Goal: Task Accomplishment & Management: Manage account settings

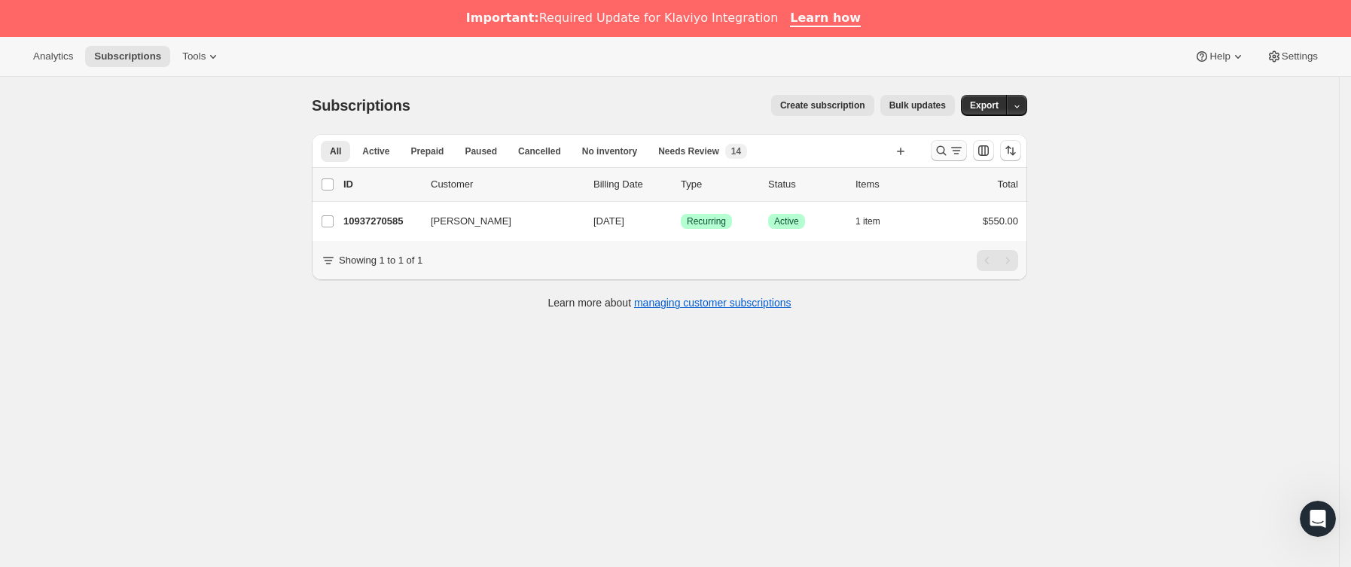
click at [962, 159] on button "Buscar y filtrar resultados" at bounding box center [949, 150] width 36 height 21
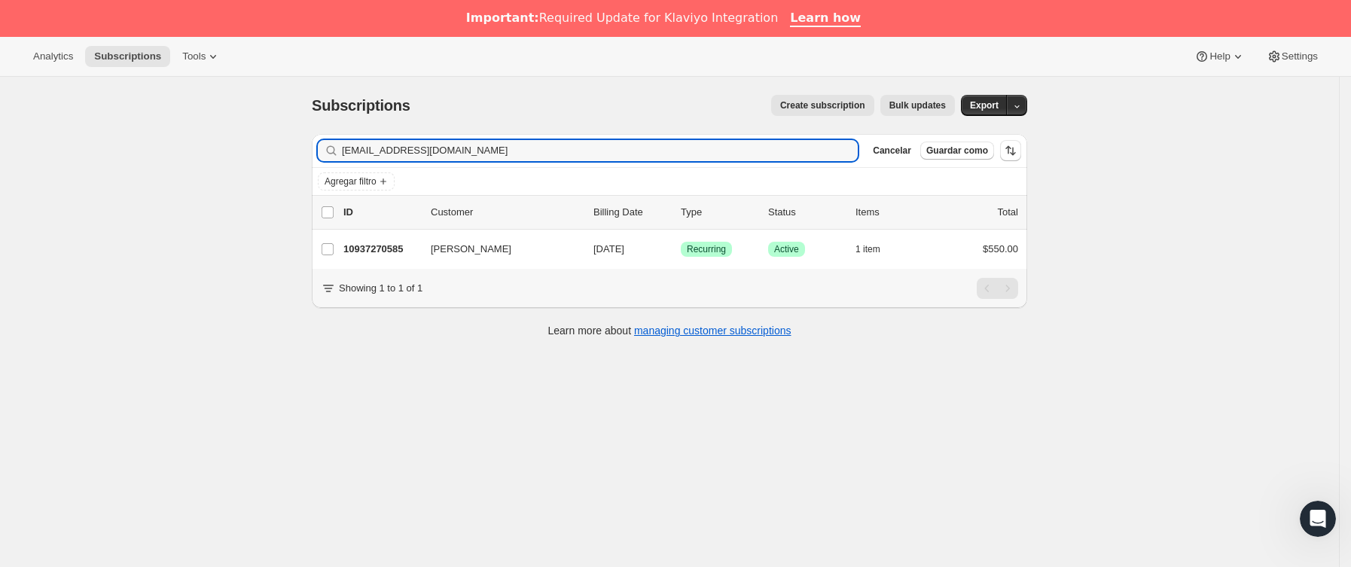
drag, startPoint x: 316, startPoint y: 149, endPoint x: 190, endPoint y: 149, distance: 125.7
click at [190, 149] on div "Subscriptions. Esta página está lista Subscriptions Create subscription Bulk up…" at bounding box center [669, 360] width 1339 height 567
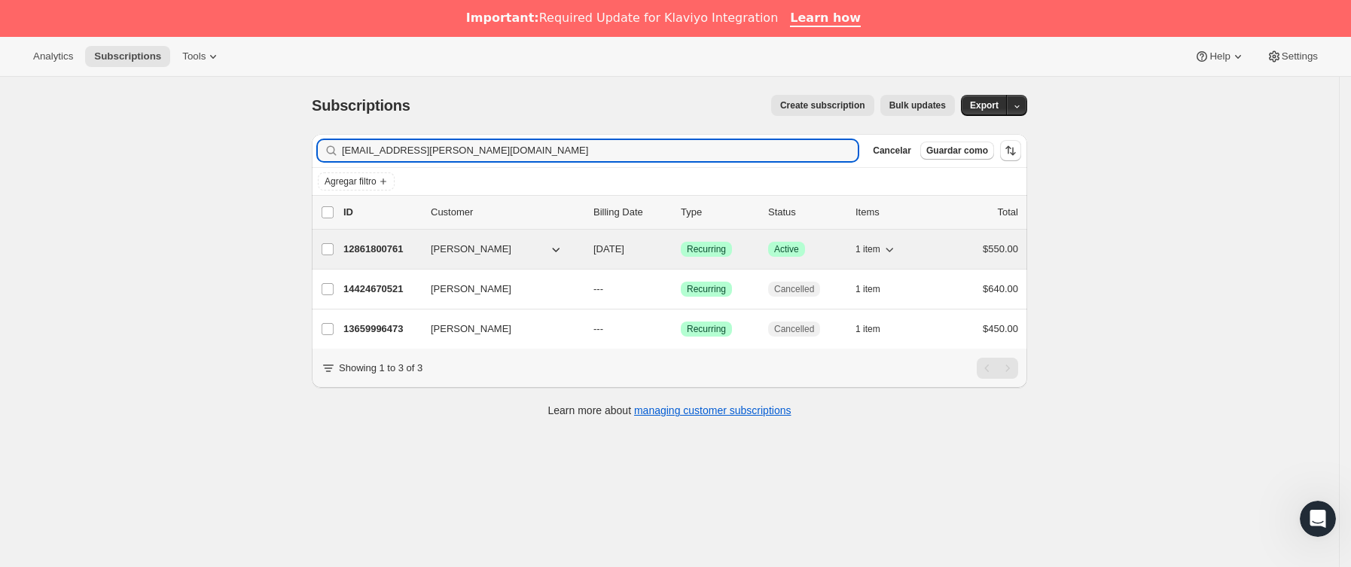
type input "[EMAIL_ADDRESS][PERSON_NAME][DOMAIN_NAME]"
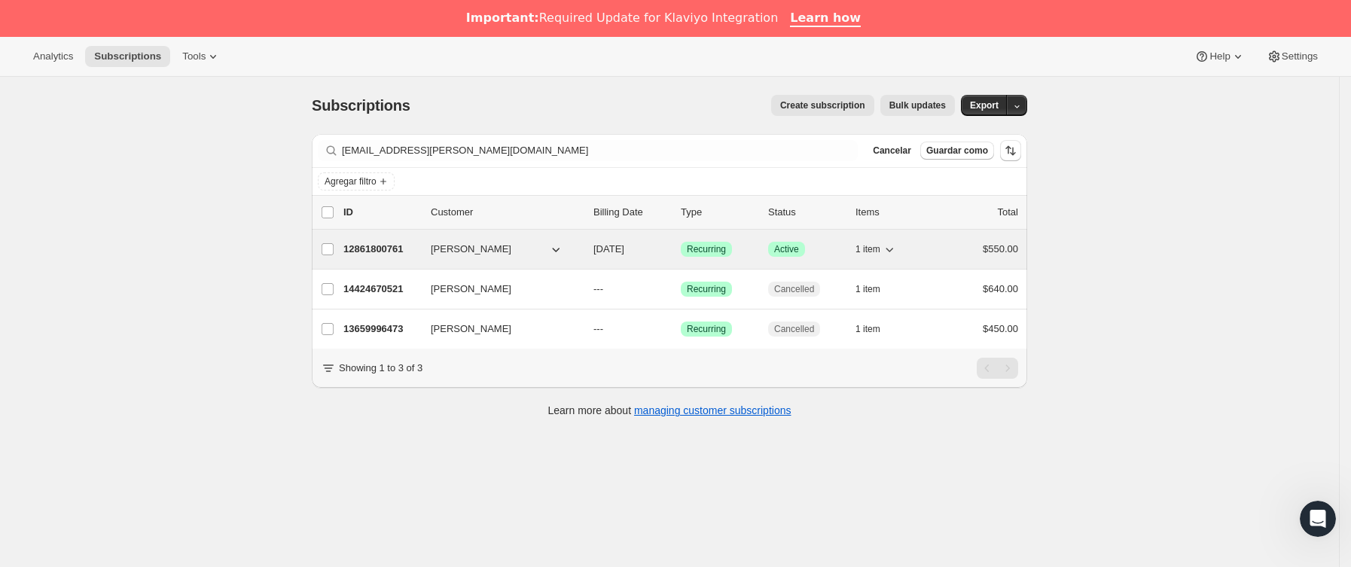
click at [419, 248] on p "12861800761" at bounding box center [380, 249] width 75 height 15
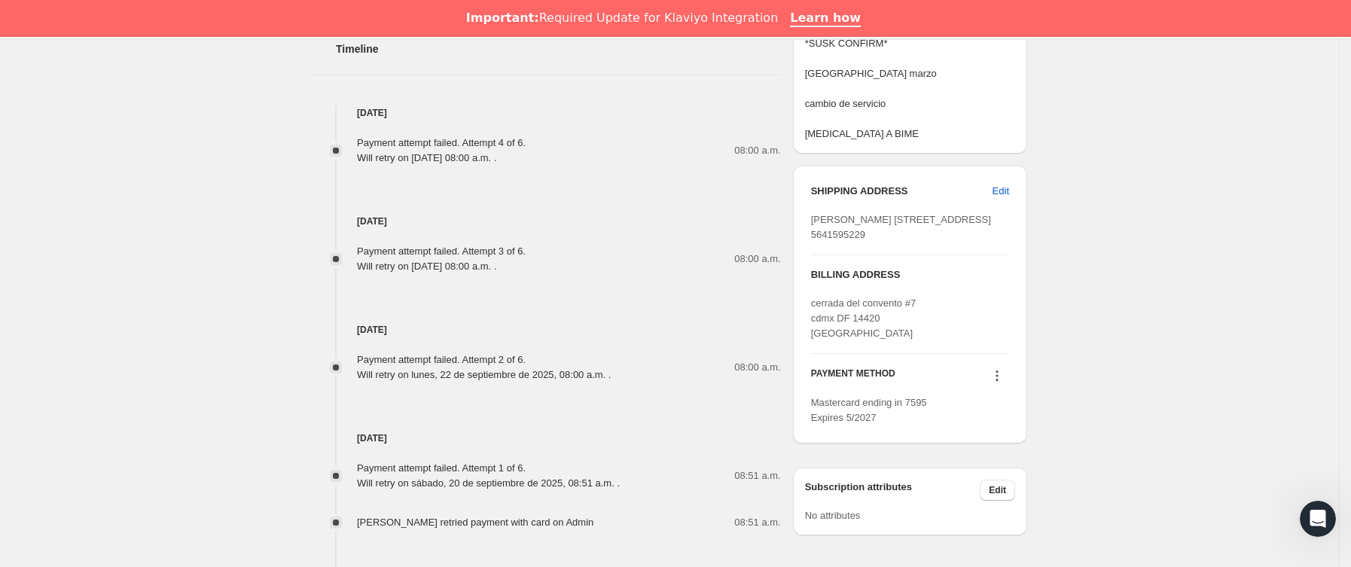
scroll to position [904, 0]
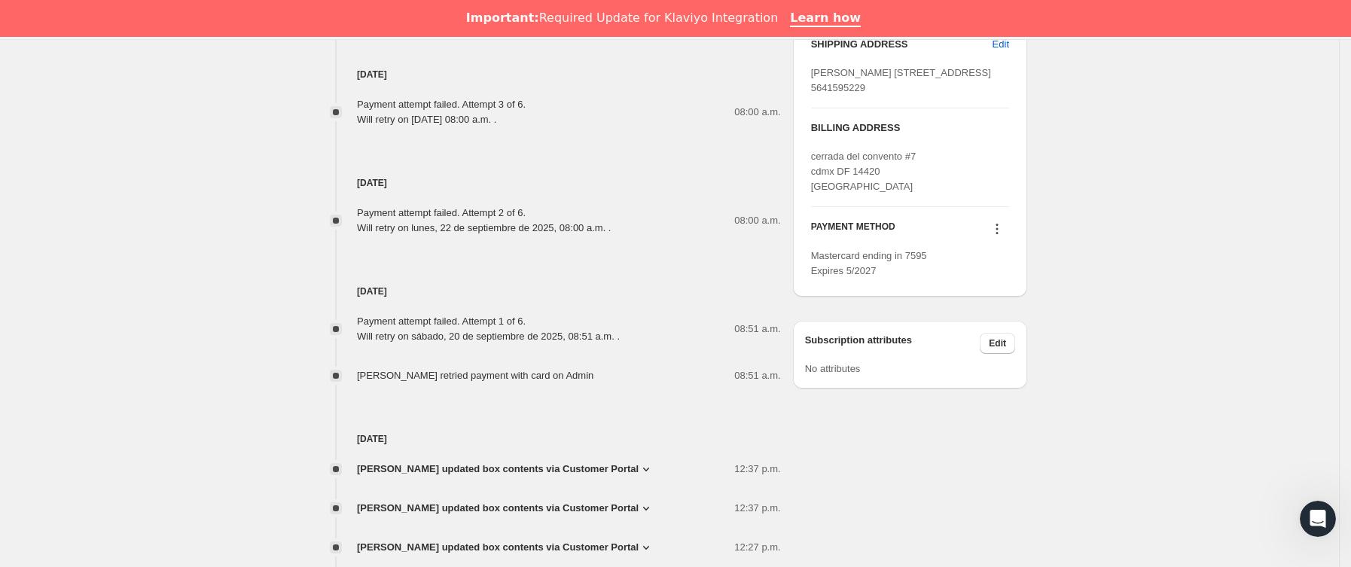
click at [1004, 236] on icon at bounding box center [996, 228] width 15 height 15
click at [1006, 303] on span "Send link to update card" at bounding box center [1001, 304] width 105 height 11
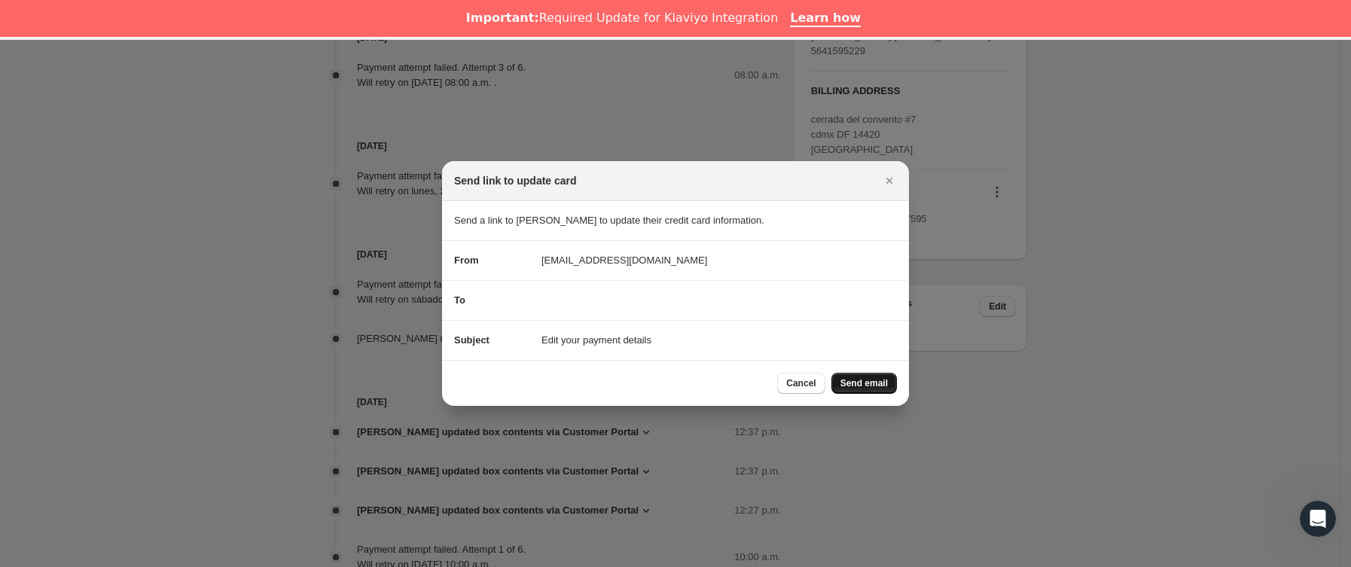
click at [861, 382] on span "Send email" at bounding box center [863, 383] width 47 height 12
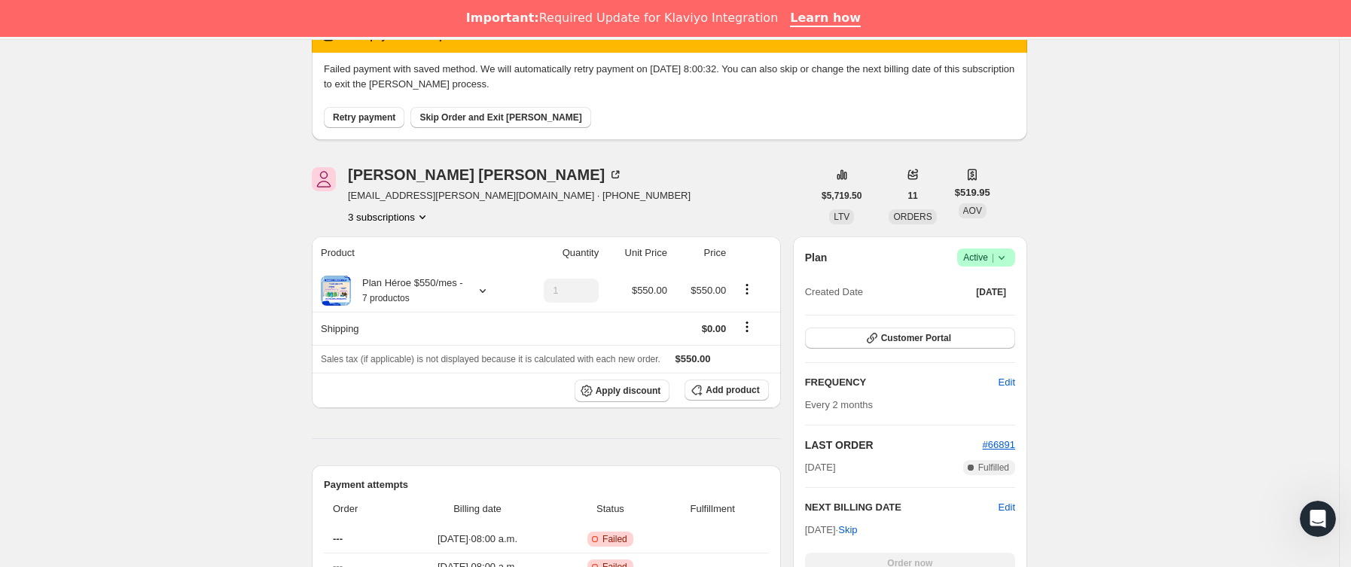
scroll to position [0, 0]
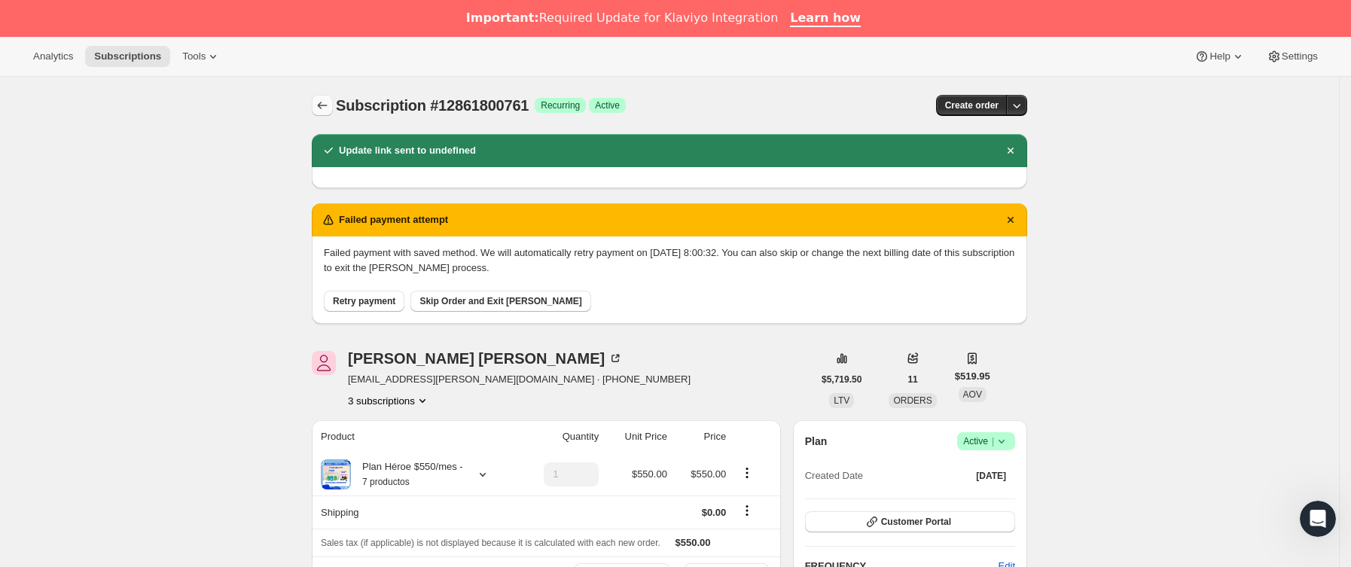
click at [319, 106] on icon "Subscriptions" at bounding box center [322, 105] width 15 height 15
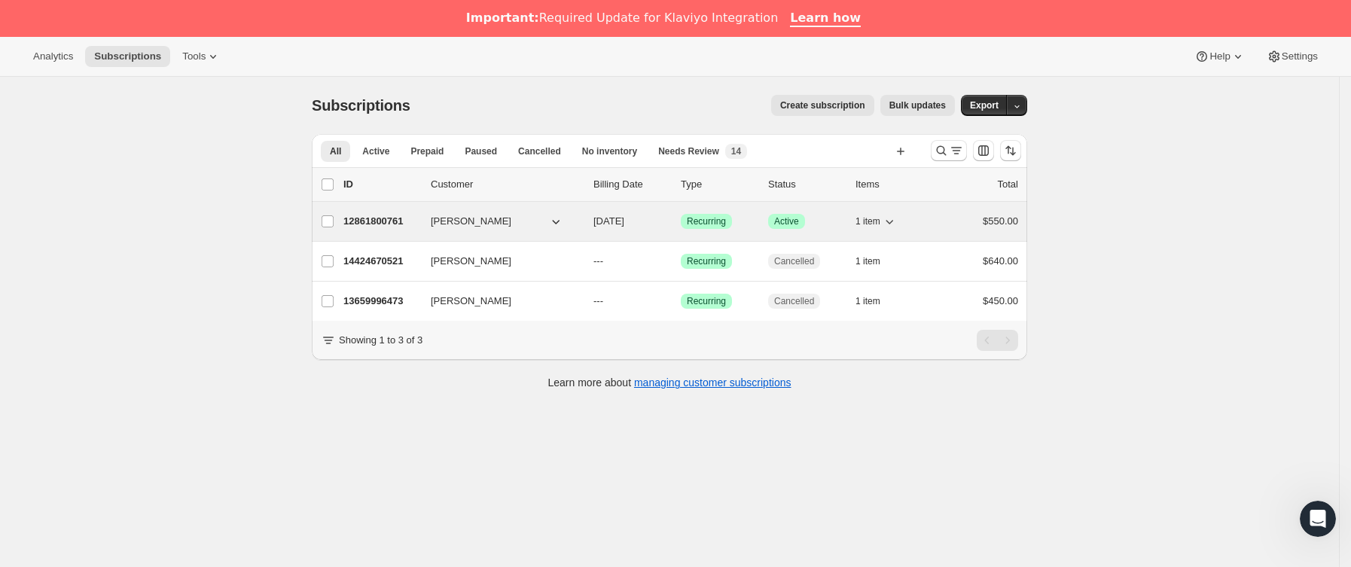
click at [419, 224] on p "12861800761" at bounding box center [380, 221] width 75 height 15
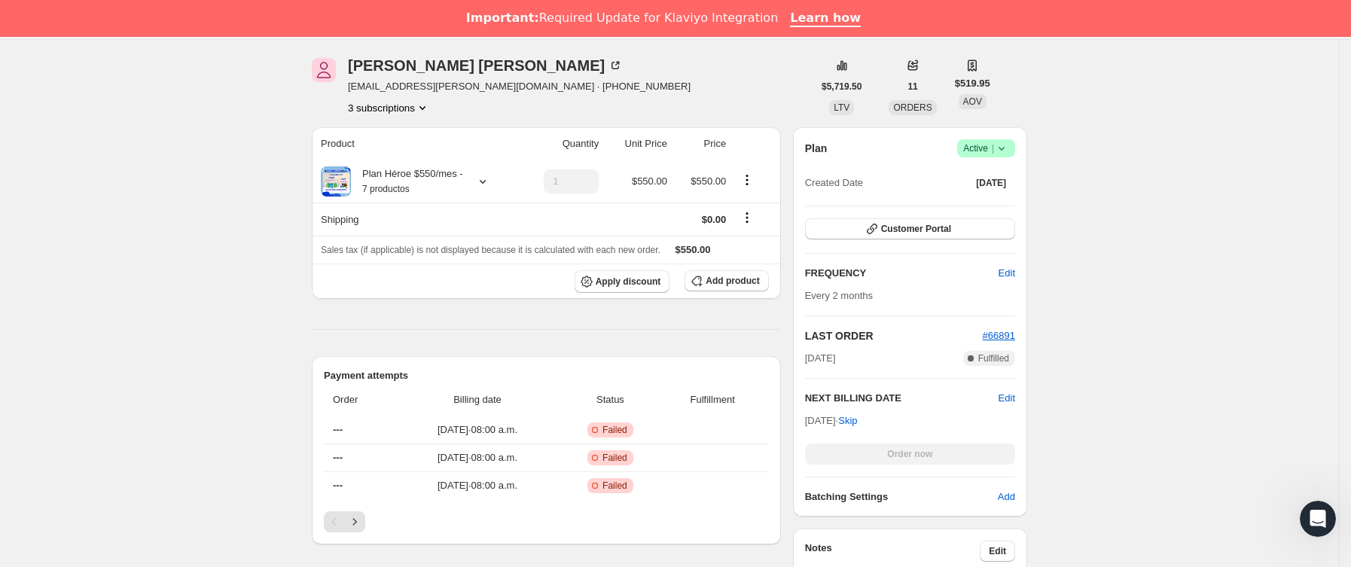
scroll to position [226, 0]
click at [1007, 332] on span "#66891" at bounding box center [999, 333] width 32 height 11
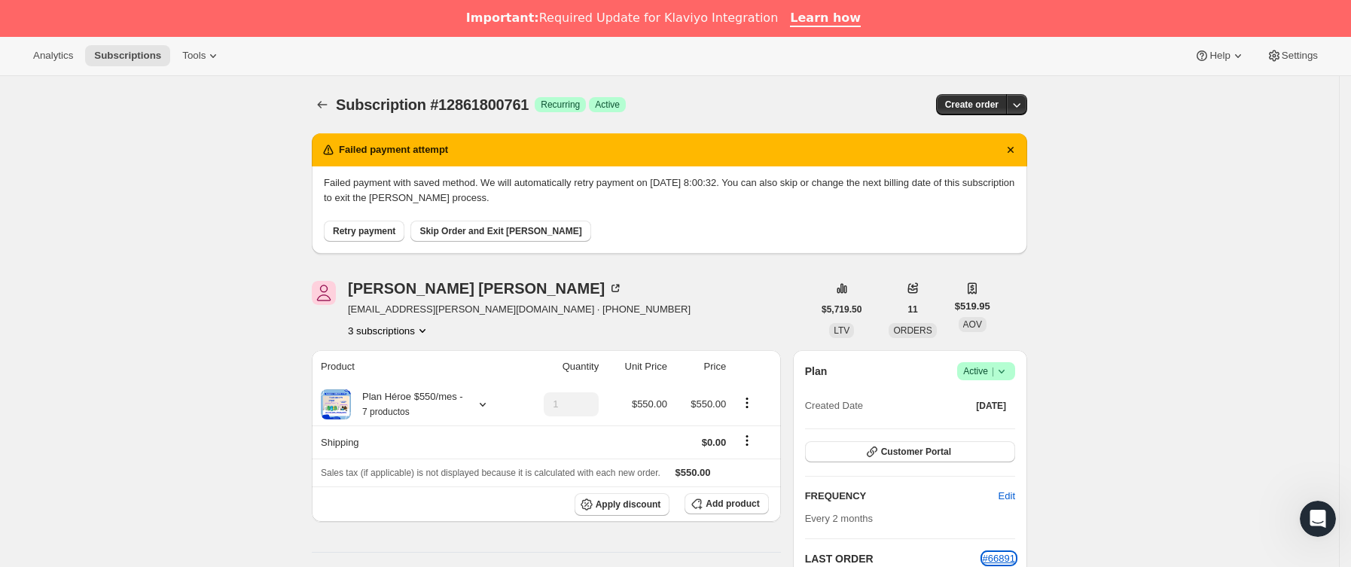
scroll to position [0, 0]
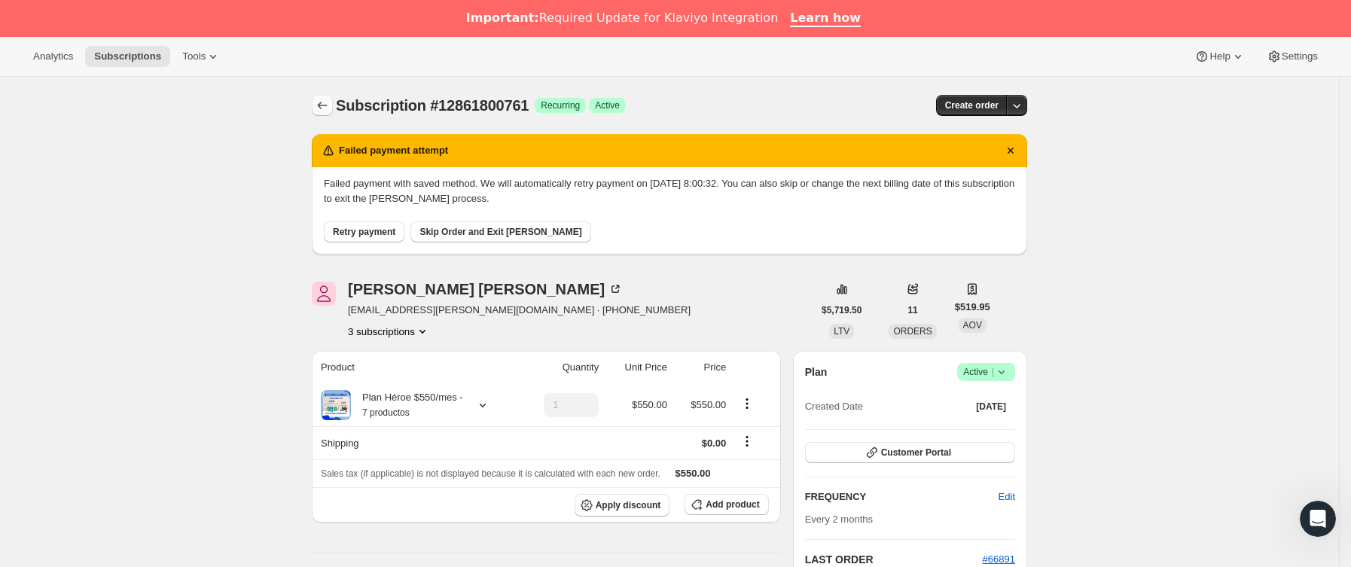
click at [332, 114] on button "Subscriptions" at bounding box center [322, 105] width 21 height 21
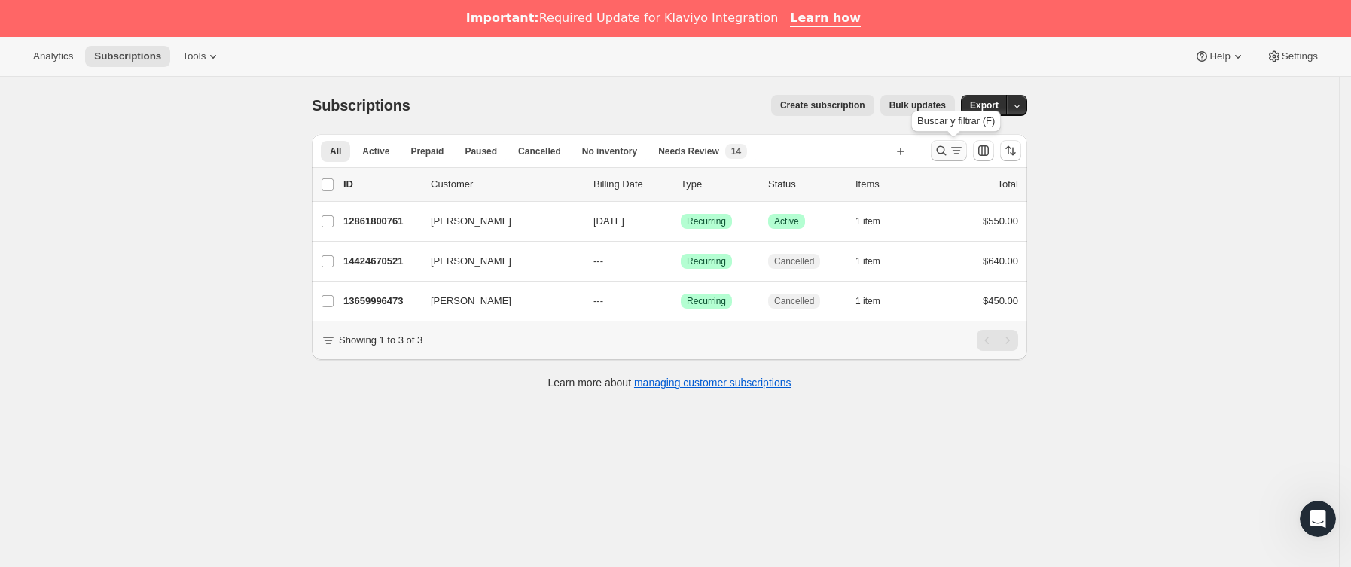
click at [964, 148] on icon "Buscar y filtrar resultados" at bounding box center [956, 150] width 15 height 15
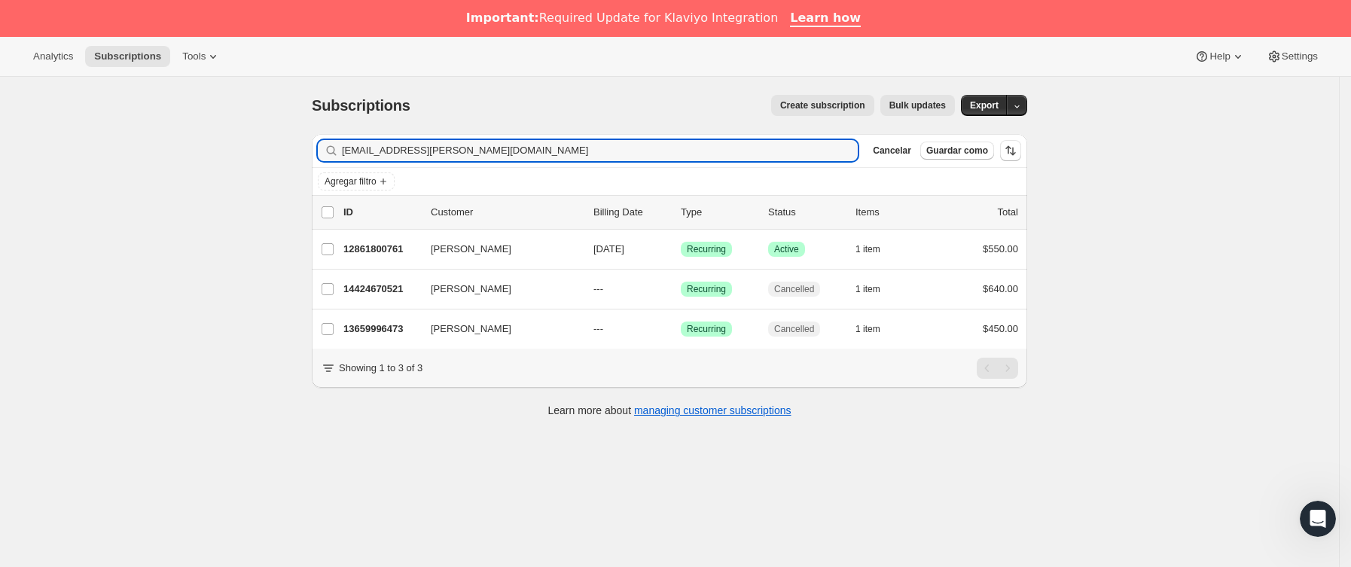
drag, startPoint x: 529, startPoint y: 149, endPoint x: 87, endPoint y: 148, distance: 442.0
click at [87, 148] on div "Subscriptions. Esta página está lista Subscriptions Create subscription Bulk up…" at bounding box center [669, 360] width 1339 height 567
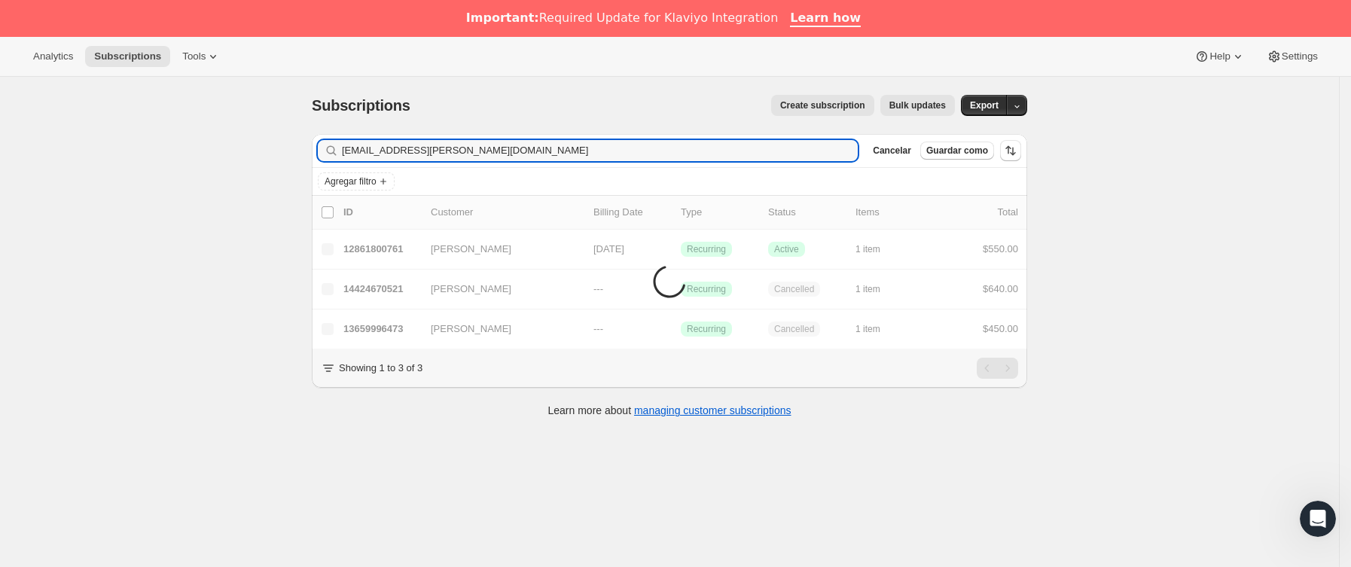
type input "[EMAIL_ADDRESS][PERSON_NAME][DOMAIN_NAME]"
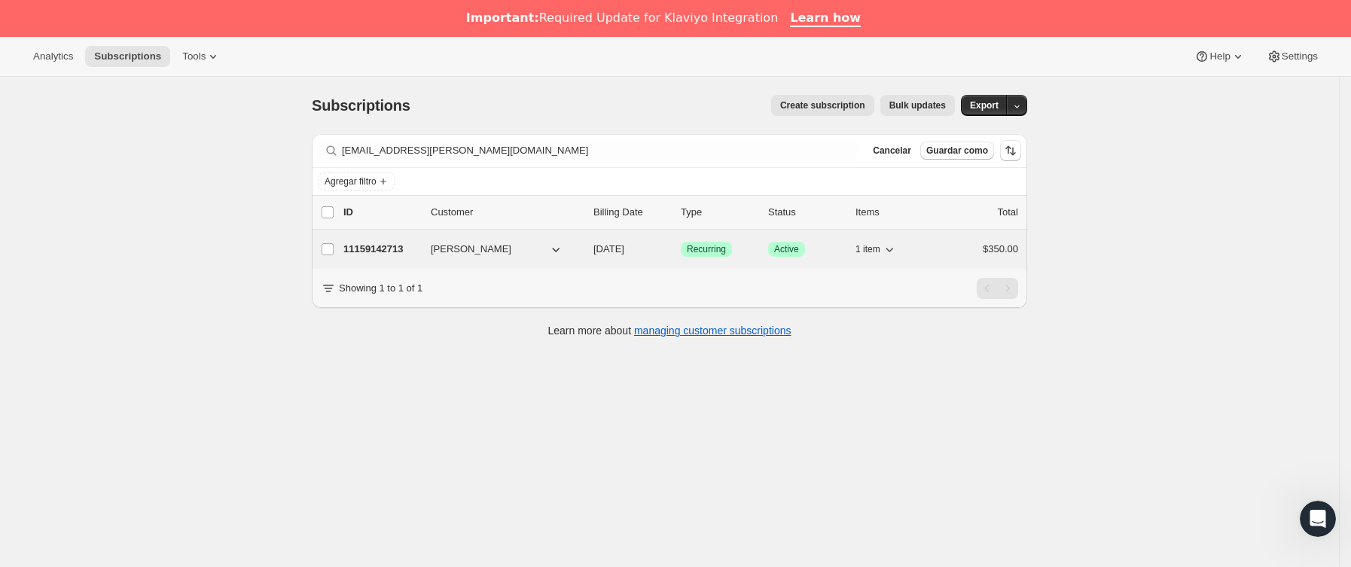
click at [428, 254] on div "11159142713 [PERSON_NAME] [DATE] Logrado Recurring Logrado Active 1 item $350.00" at bounding box center [680, 249] width 675 height 21
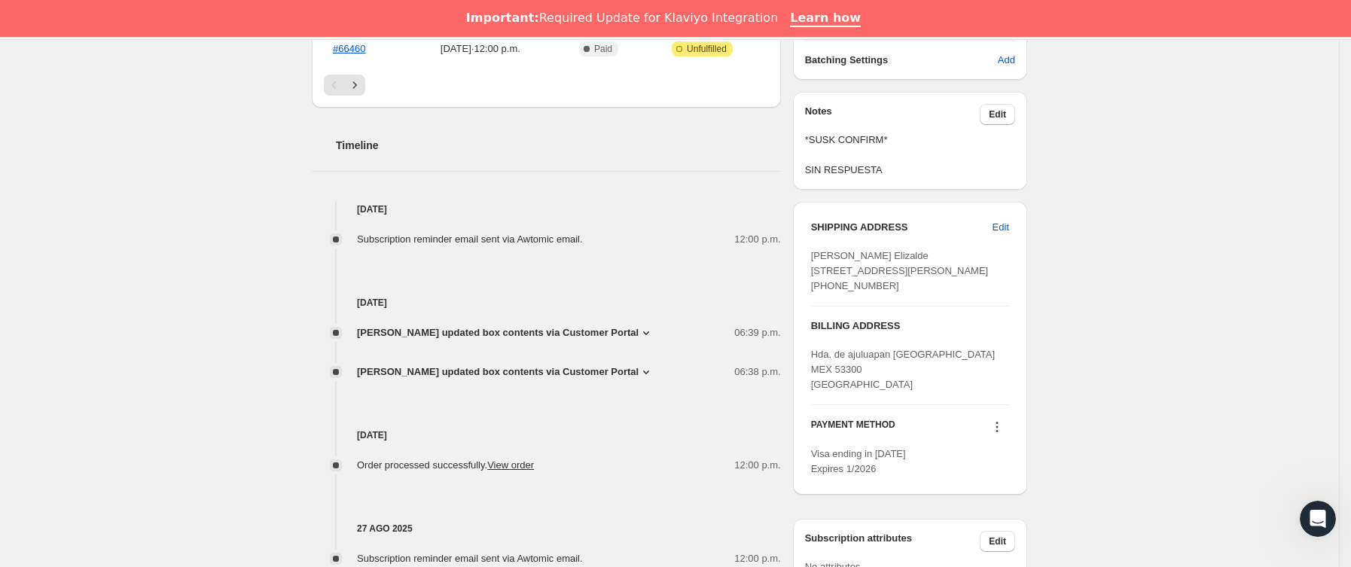
scroll to position [565, 0]
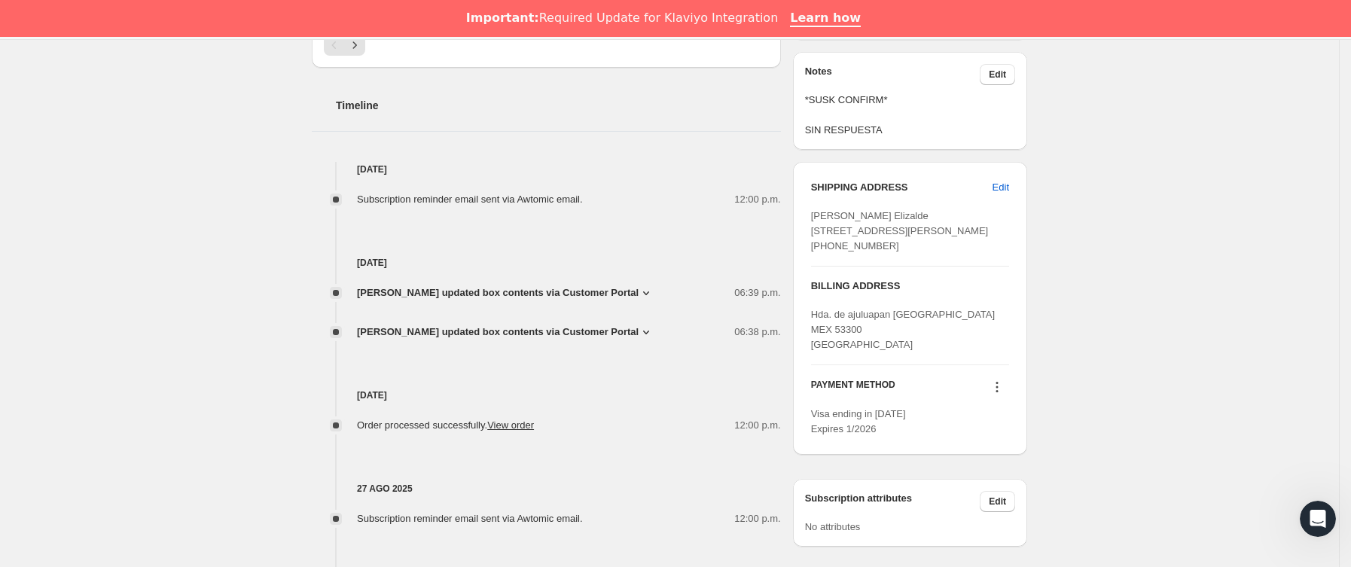
click at [638, 330] on icon at bounding box center [645, 332] width 15 height 15
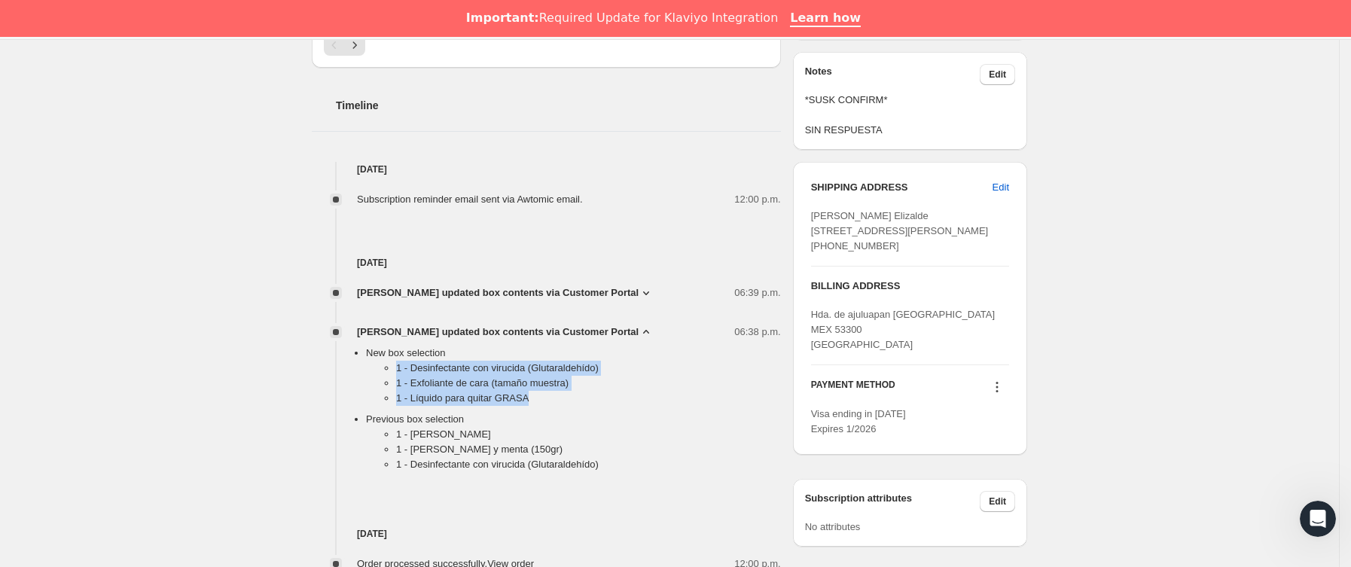
drag, startPoint x: 389, startPoint y: 370, endPoint x: 565, endPoint y: 394, distance: 177.7
click at [565, 394] on ul "1 - Desinfectante con virucida ([MEDICAL_DATA]) 1 - Exfoliante de cara (tamaño …" at bounding box center [573, 386] width 415 height 51
copy ul "1 - Desinfectante con virucida ([MEDICAL_DATA]) 1 - Exfoliante de cara (tamaño …"
click at [473, 285] on div "[PERSON_NAME] updated box contents via Customer Portal 06:39 p.m. New box selec…" at bounding box center [546, 374] width 469 height 208
click at [473, 292] on span "[PERSON_NAME] updated box contents via Customer Portal" at bounding box center [498, 292] width 282 height 15
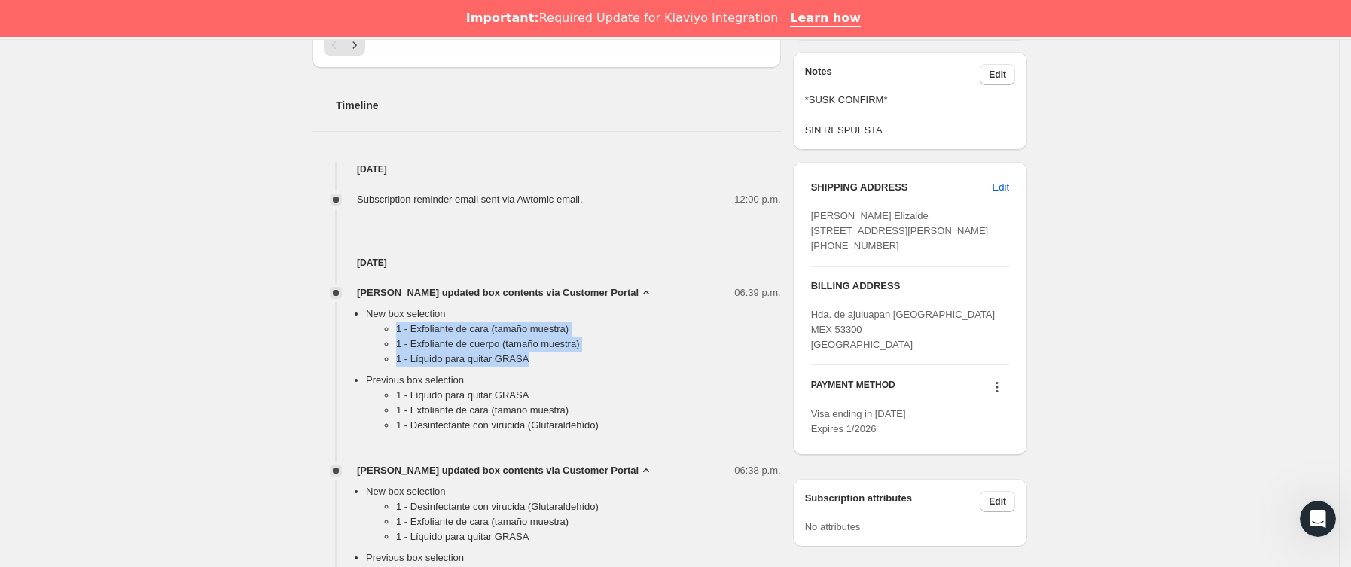
drag, startPoint x: 479, startPoint y: 341, endPoint x: 552, endPoint y: 364, distance: 76.4
click at [552, 364] on ul "1 - Exfoliante de cara (tamaño muestra) 1 - Exfoliante de cuerpo (tamaño muestr…" at bounding box center [573, 346] width 415 height 51
copy ul "1 - Exfoliante de cara (tamaño muestra) 1 - Exfoliante de cuerpo (tamaño muestr…"
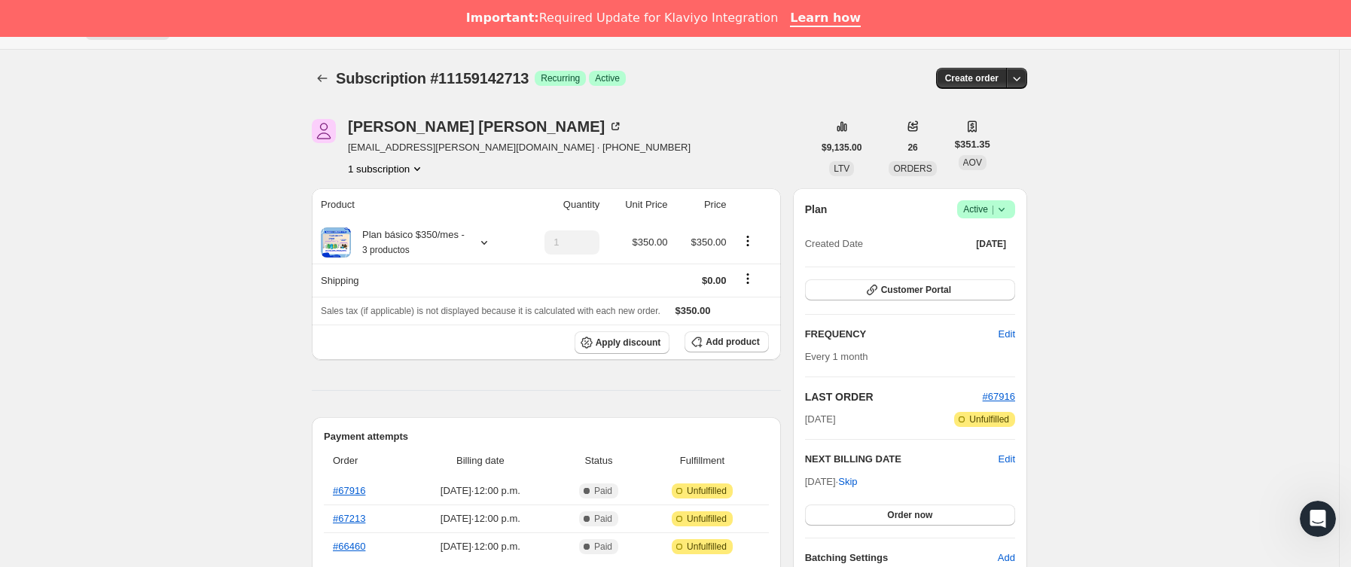
scroll to position [0, 0]
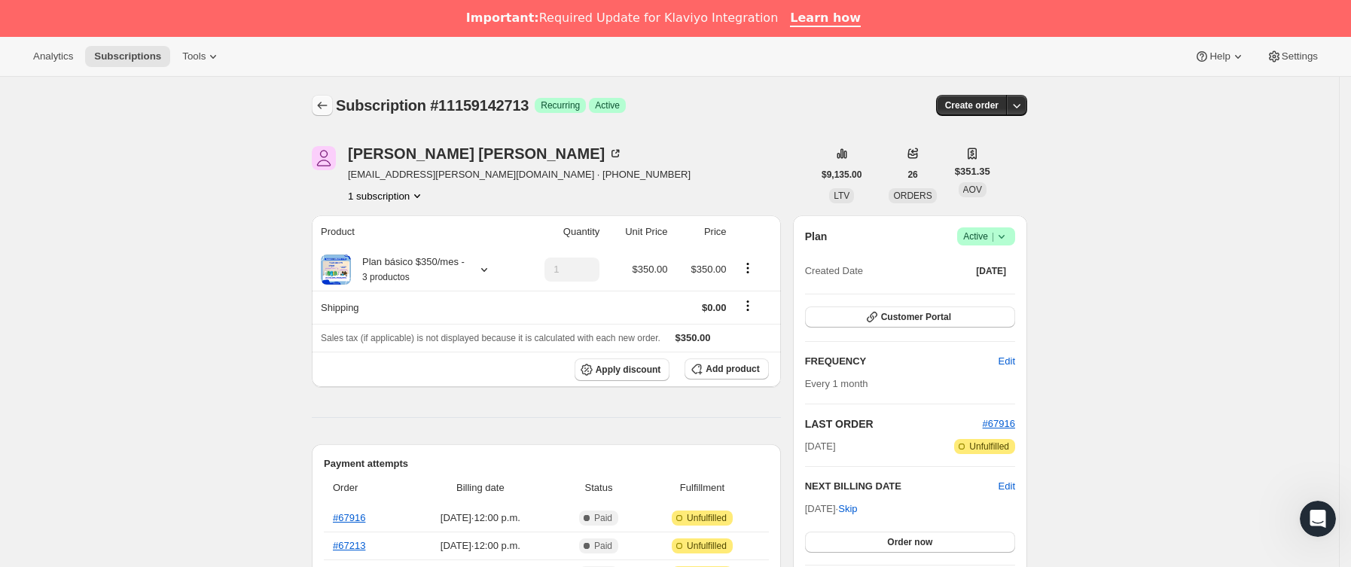
click at [328, 114] on button "Subscriptions" at bounding box center [322, 105] width 21 height 21
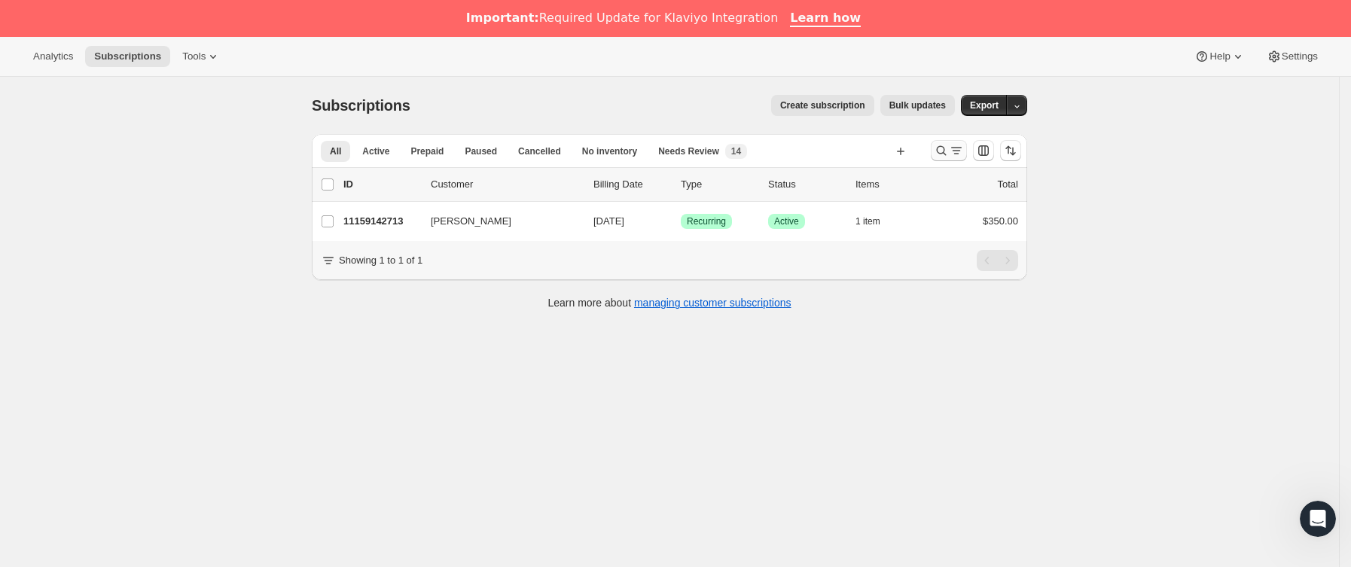
click at [949, 154] on icon "Buscar y filtrar resultados" at bounding box center [941, 150] width 15 height 15
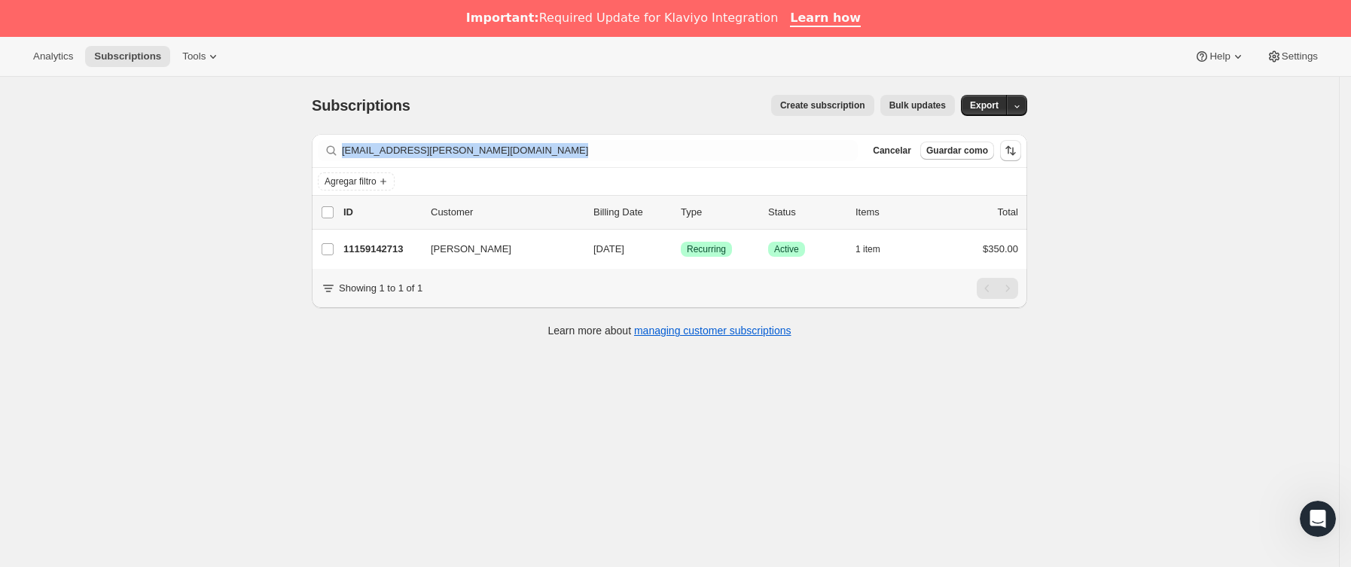
drag, startPoint x: 660, startPoint y: 163, endPoint x: 288, endPoint y: 140, distance: 372.7
click at [258, 138] on div "Subscriptions. Esta página está lista Subscriptions Create subscription Bulk up…" at bounding box center [669, 360] width 1339 height 567
click at [294, 197] on div "Subscriptions. Esta página está lista Subscriptions Create subscription Bulk up…" at bounding box center [669, 360] width 1339 height 567
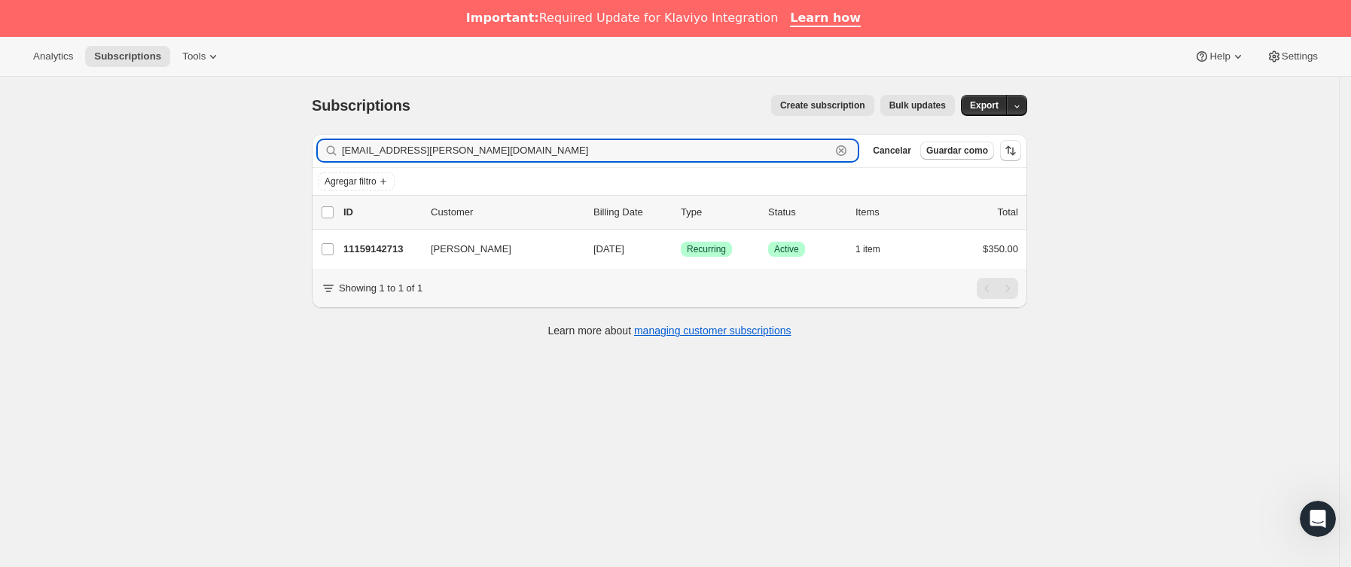
drag, startPoint x: 535, startPoint y: 150, endPoint x: 253, endPoint y: 163, distance: 282.6
click at [185, 154] on div "Subscriptions. Esta página está lista Subscriptions Create subscription Bulk up…" at bounding box center [669, 360] width 1339 height 567
paste input "[PERSON_NAME].[PERSON_NAME]"
type input "[PERSON_NAME][EMAIL_ADDRESS][PERSON_NAME][DOMAIN_NAME]"
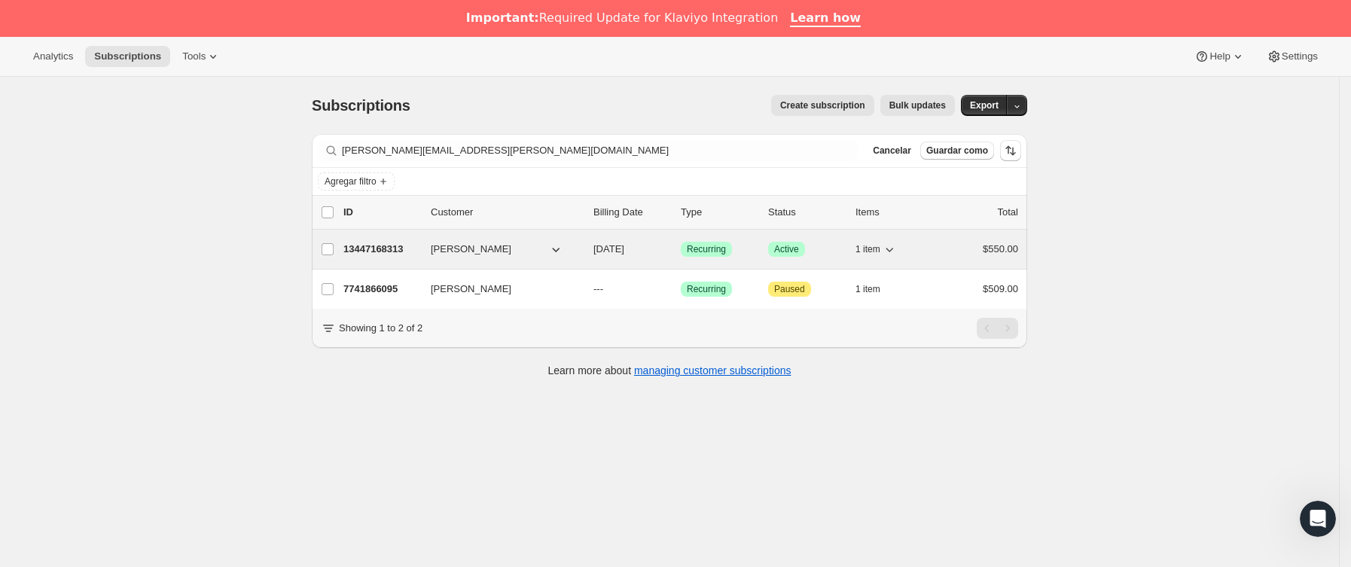
click at [430, 244] on div "13447168313 [PERSON_NAME] [DATE] Logrado Recurring Logrado Active 1 item $550.00" at bounding box center [680, 249] width 675 height 21
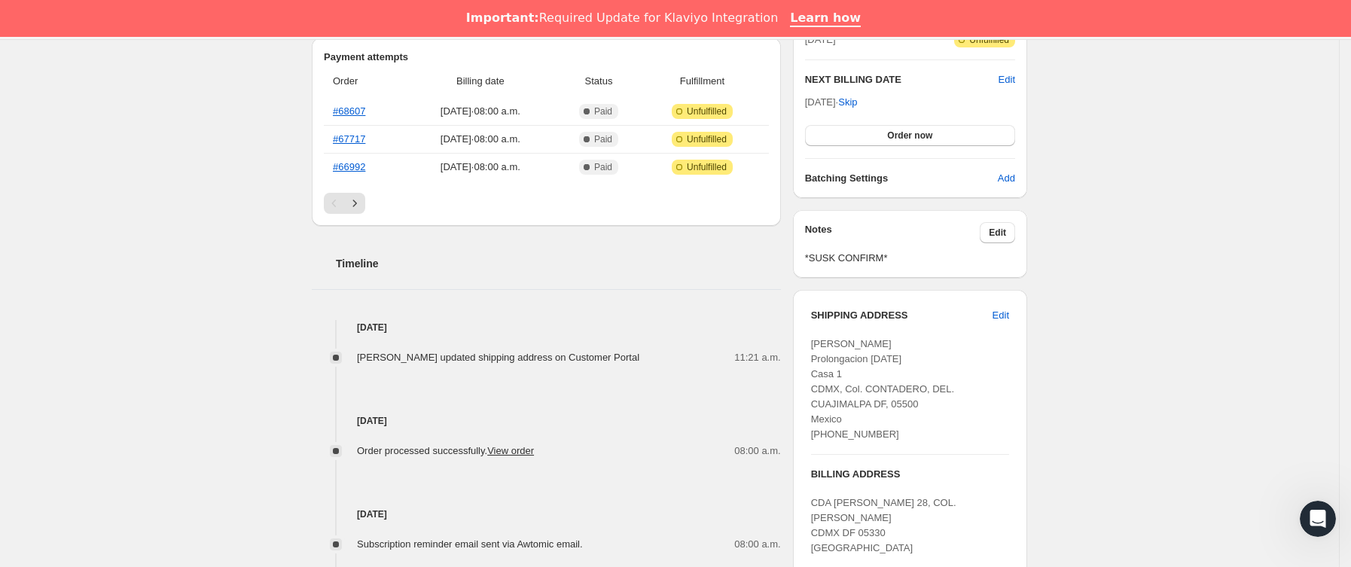
scroll to position [452, 0]
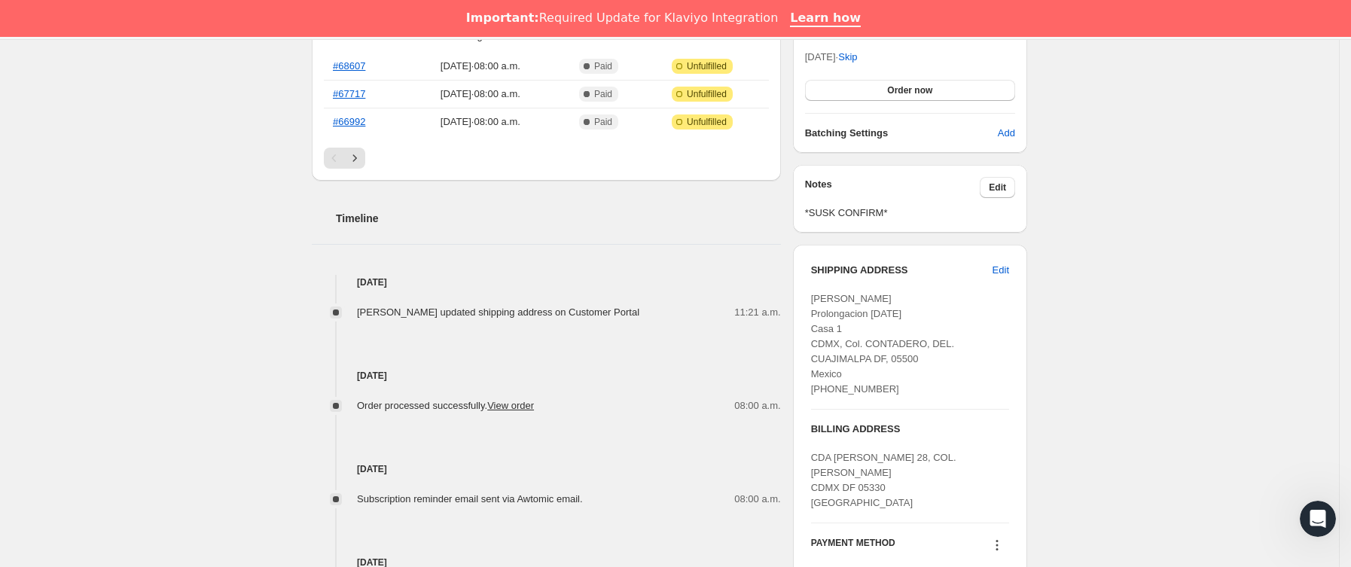
click at [554, 320] on div "[DATE] Order processed successfully. View order 08:00 a.m." at bounding box center [546, 366] width 469 height 93
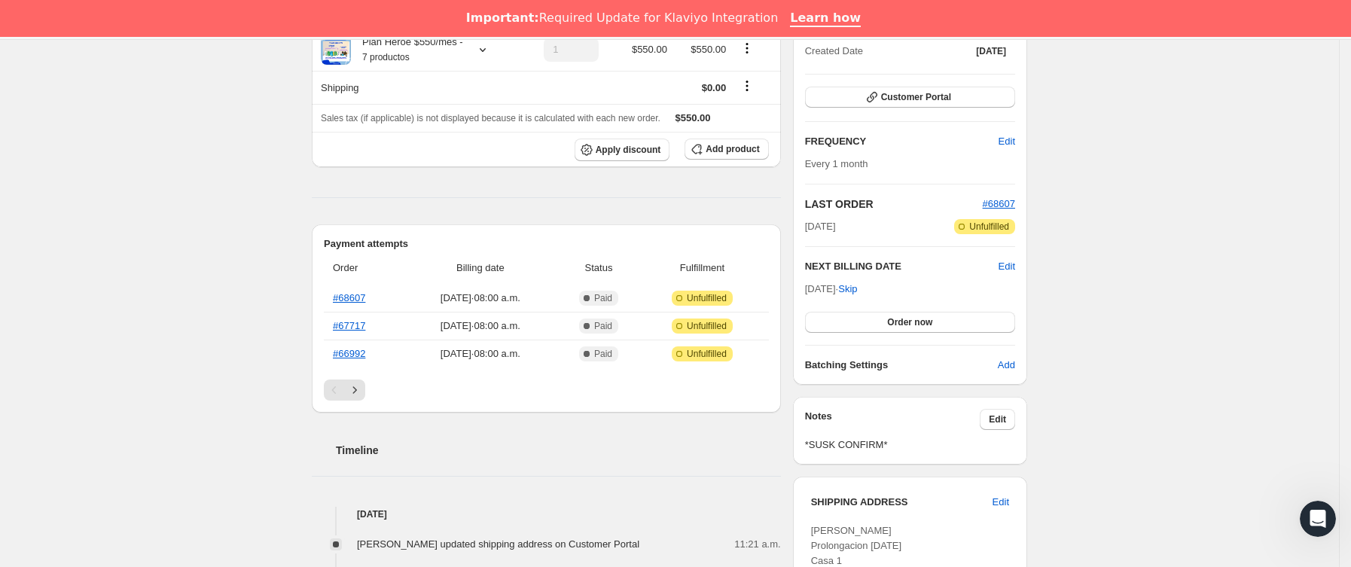
scroll to position [0, 0]
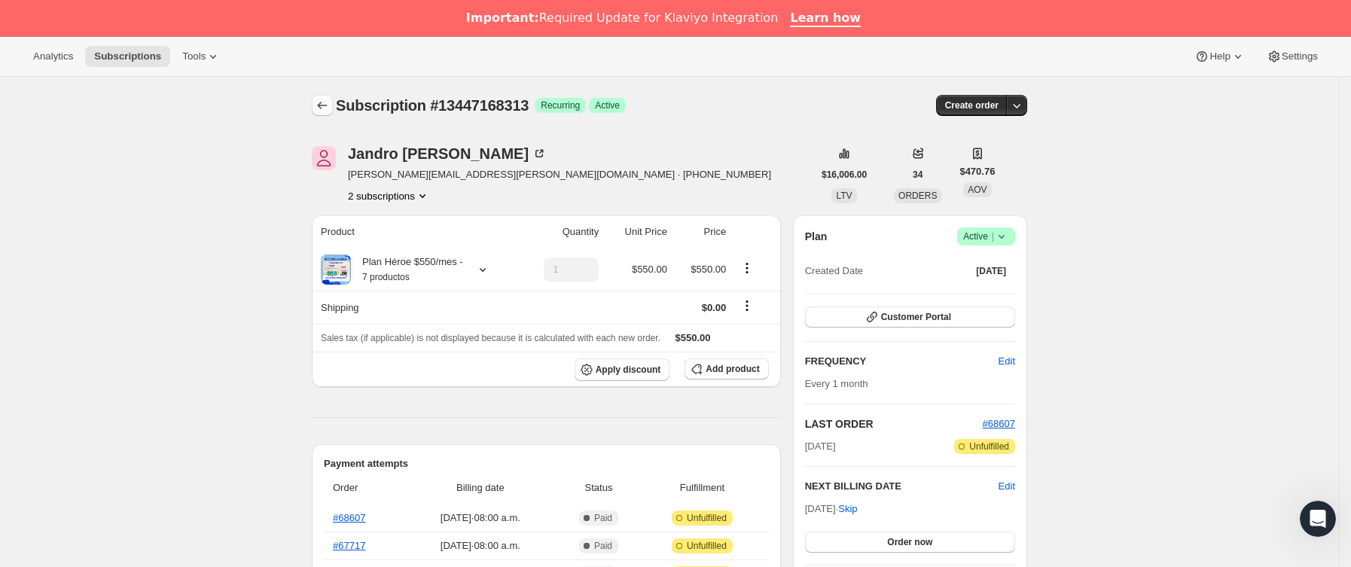
click at [328, 102] on icon "Subscriptions" at bounding box center [322, 105] width 15 height 15
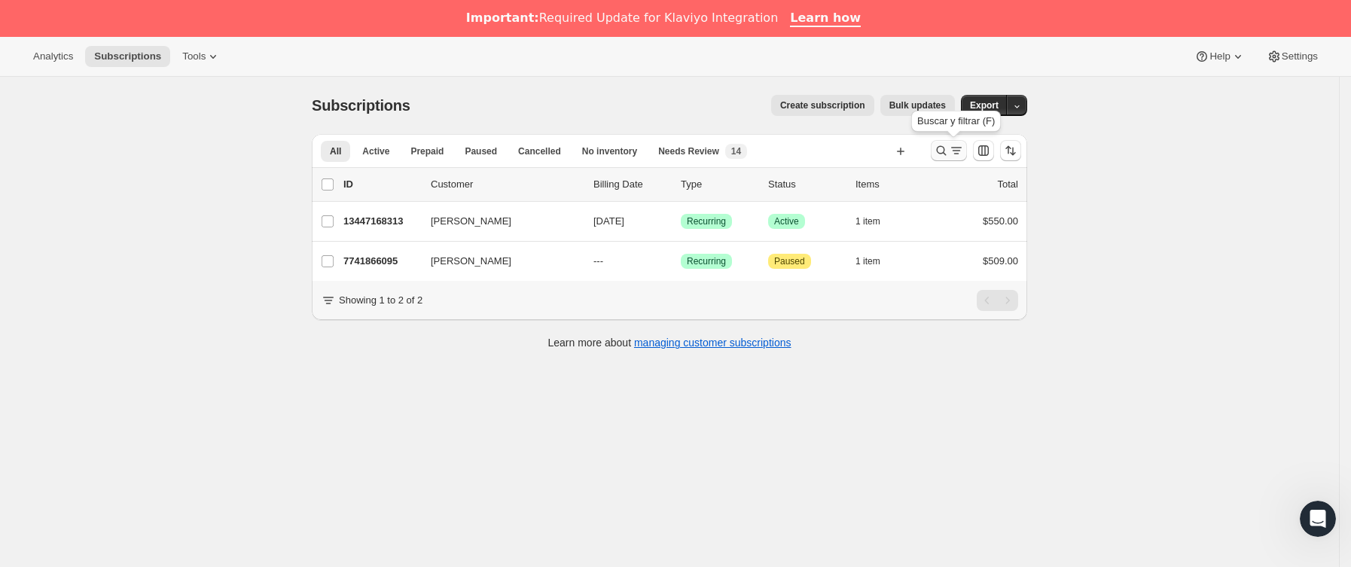
click at [943, 149] on icon "Buscar y filtrar resultados" at bounding box center [942, 151] width 10 height 10
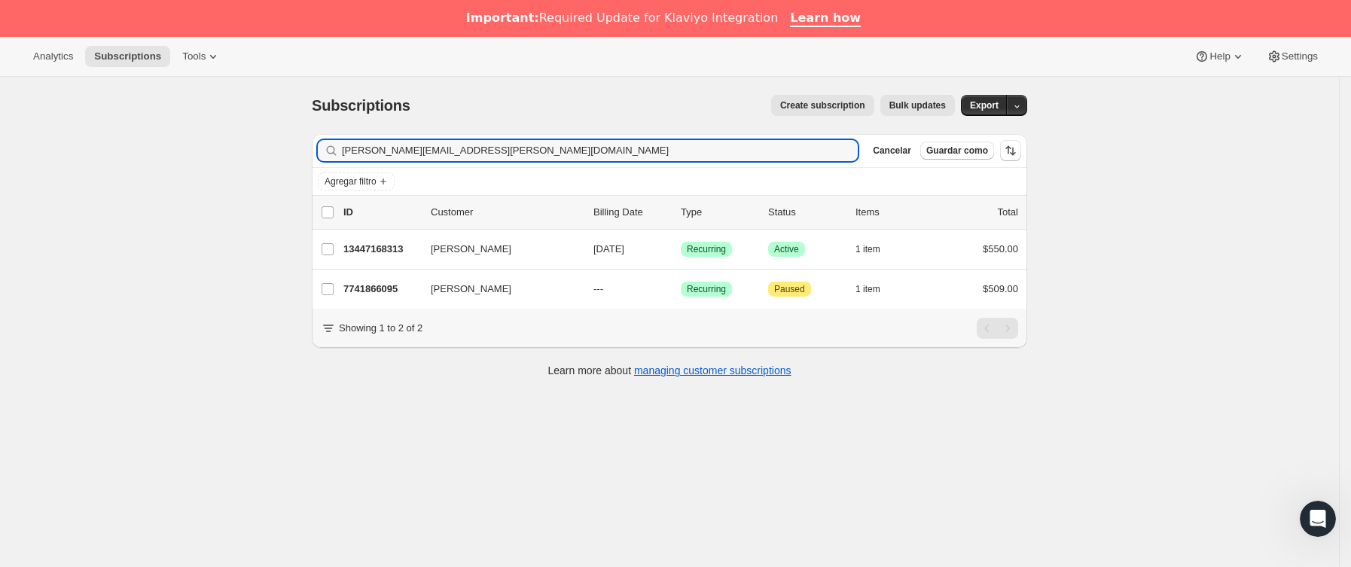
drag, startPoint x: 506, startPoint y: 161, endPoint x: 201, endPoint y: 172, distance: 305.1
click at [201, 172] on div "Subscriptions. Esta página está lista Subscriptions Create subscription Bulk up…" at bounding box center [669, 360] width 1339 height 567
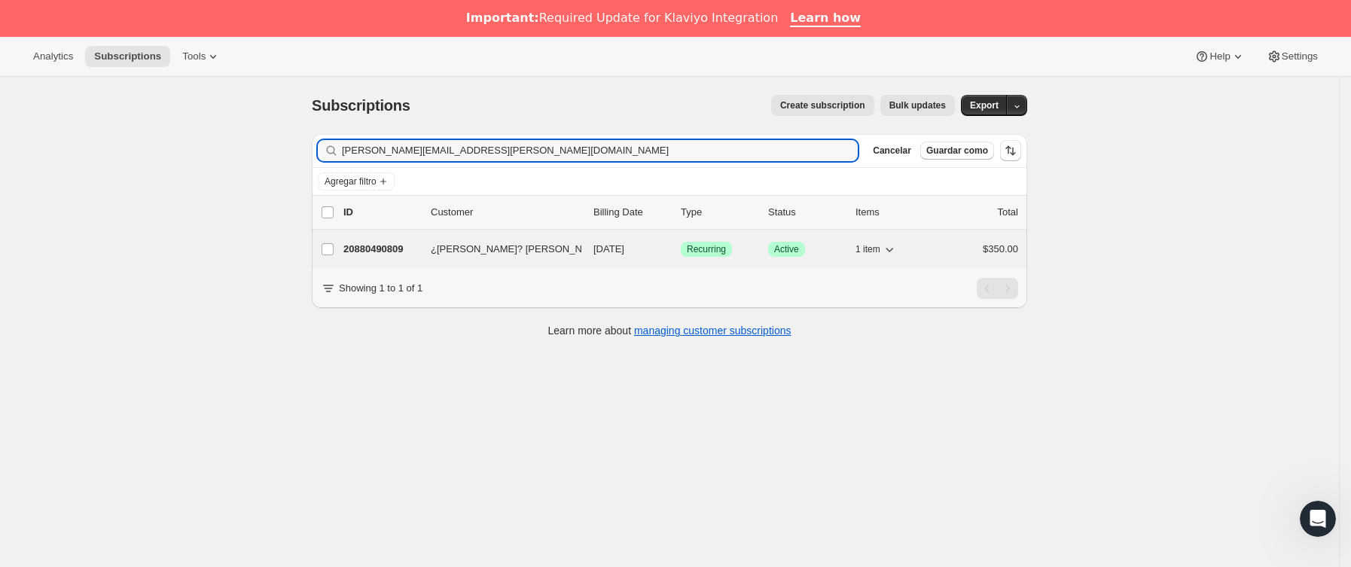
type input "[PERSON_NAME][EMAIL_ADDRESS][PERSON_NAME][DOMAIN_NAME]"
click at [419, 245] on p "20880490809" at bounding box center [380, 249] width 75 height 15
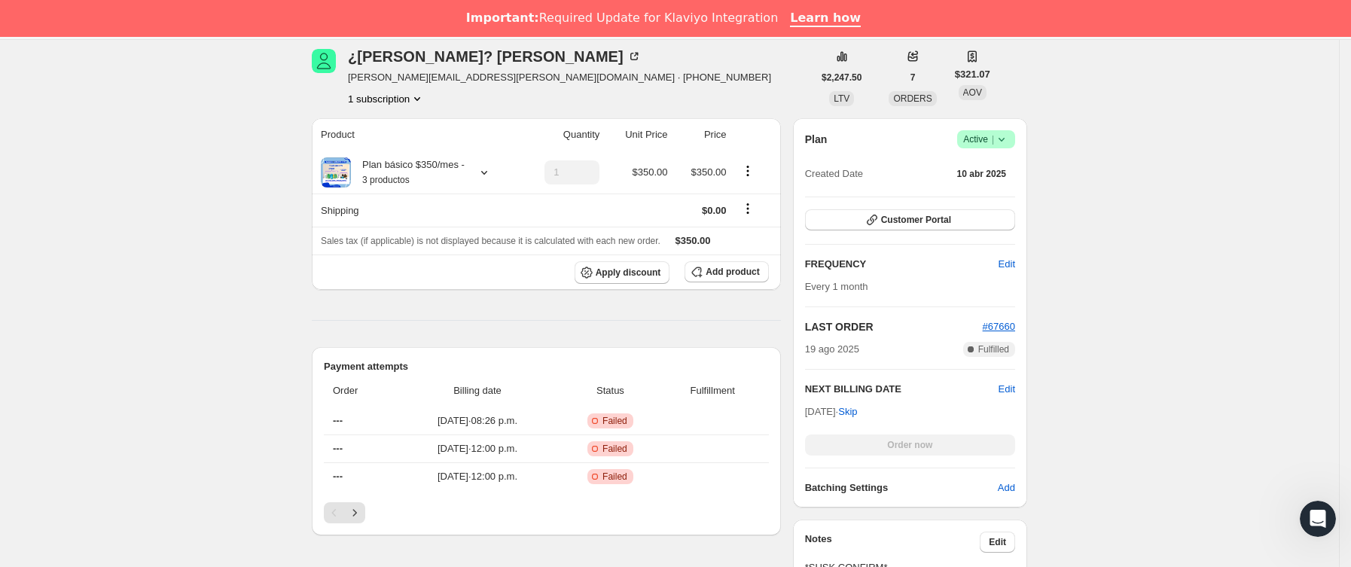
scroll to position [226, 0]
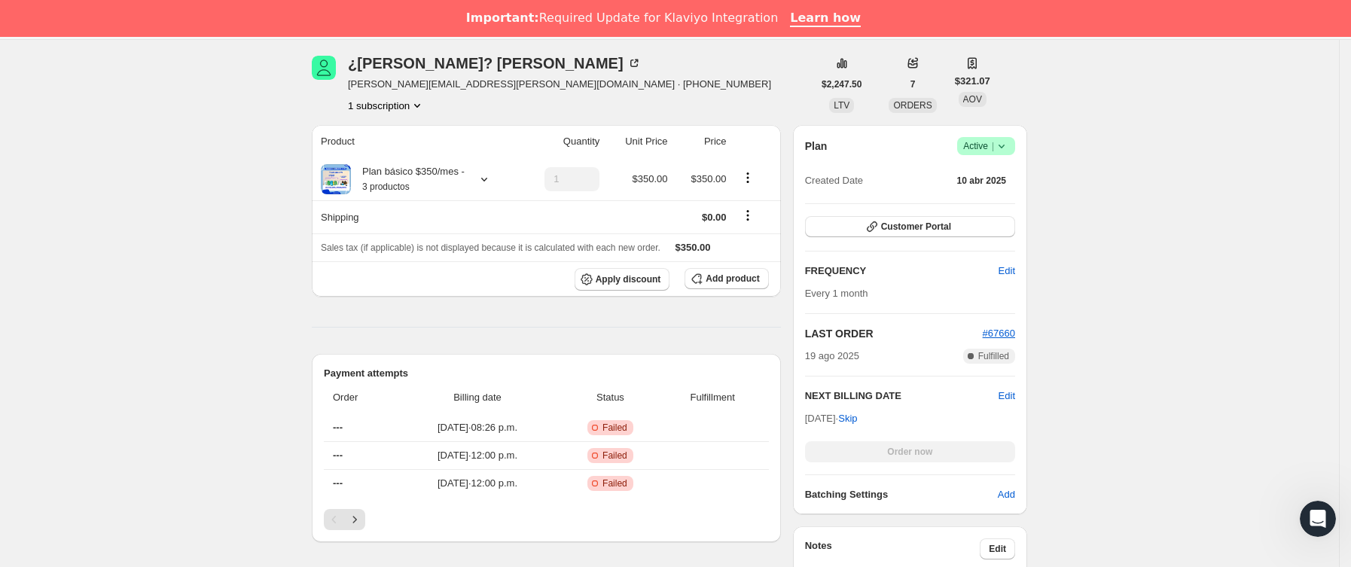
click at [1009, 147] on icon at bounding box center [1001, 146] width 15 height 15
click at [997, 206] on span "Cancel subscription" at bounding box center [992, 201] width 85 height 11
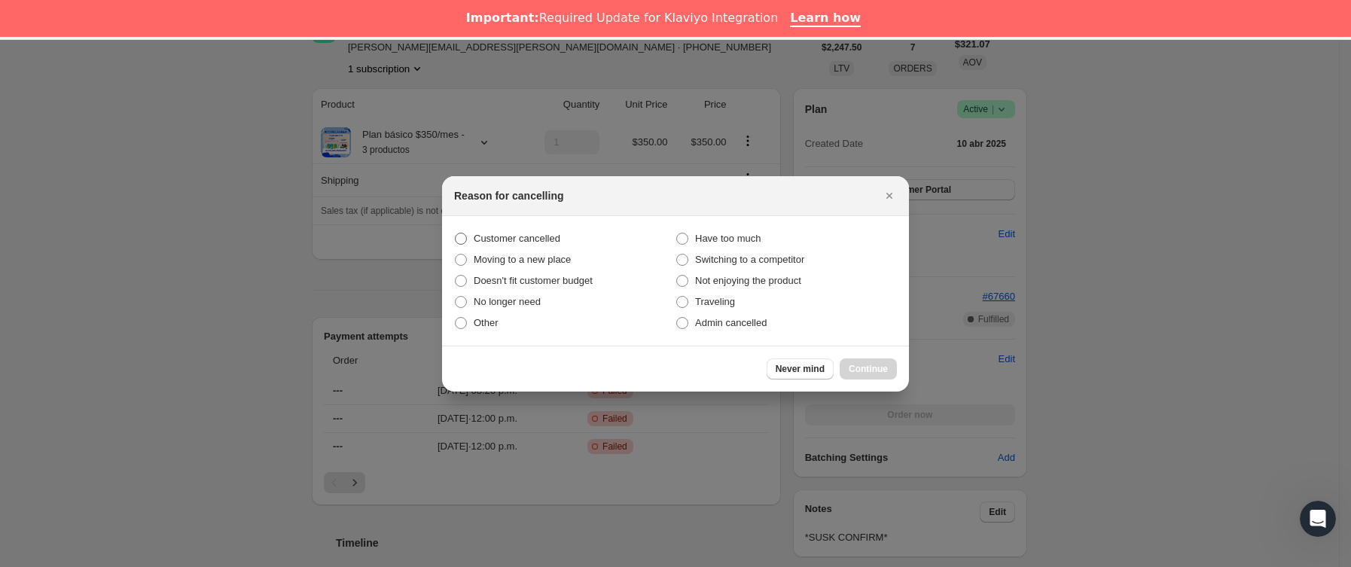
click at [552, 233] on span "Customer cancelled" at bounding box center [517, 238] width 87 height 11
click at [456, 233] on input "Customer cancelled" at bounding box center [455, 233] width 1 height 1
radio input "true"
click at [888, 373] on button "Continue" at bounding box center [868, 368] width 57 height 21
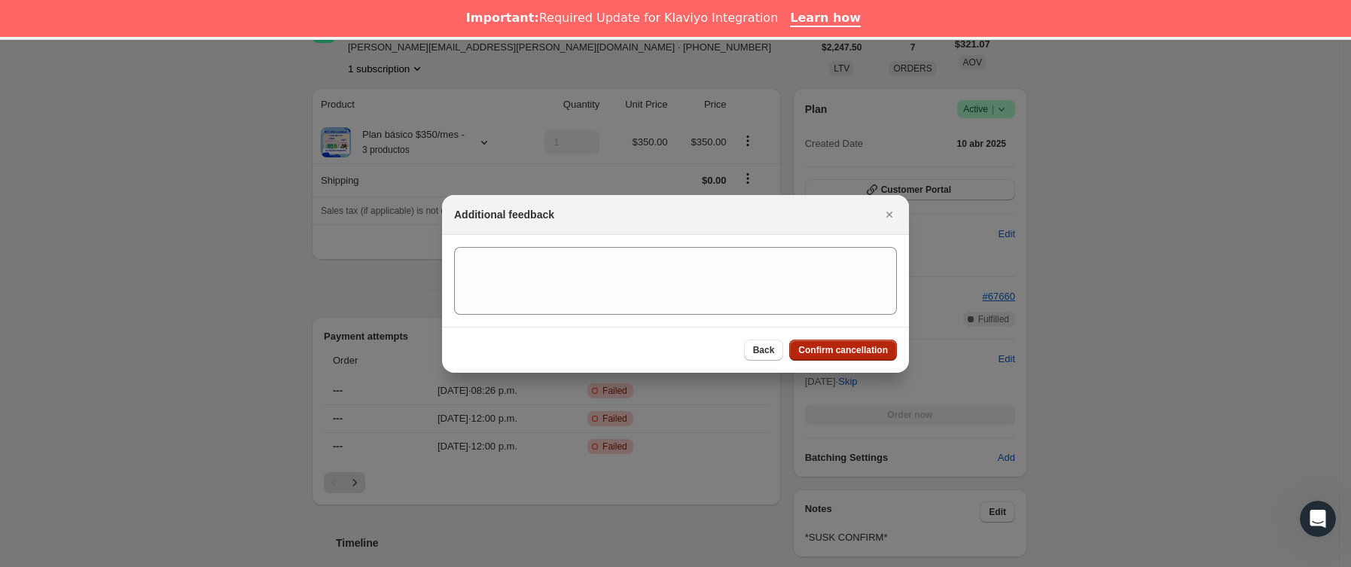
click at [864, 355] on span "Confirm cancellation" at bounding box center [843, 350] width 90 height 12
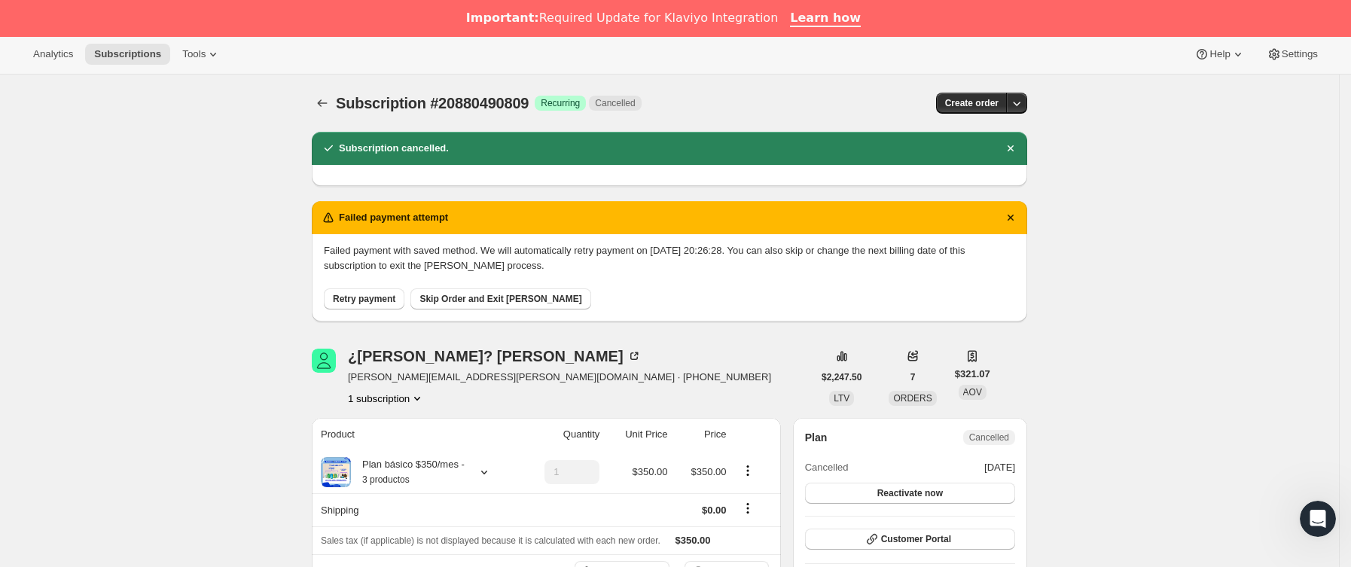
scroll to position [0, 0]
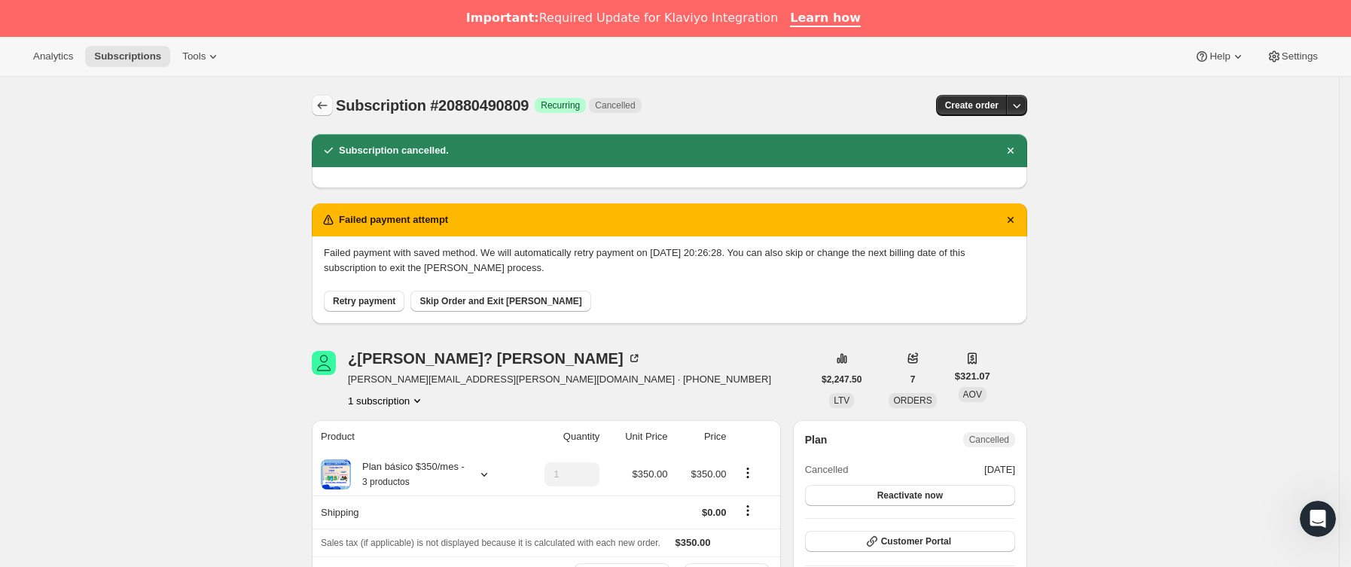
click at [330, 111] on icon "Subscriptions" at bounding box center [322, 105] width 15 height 15
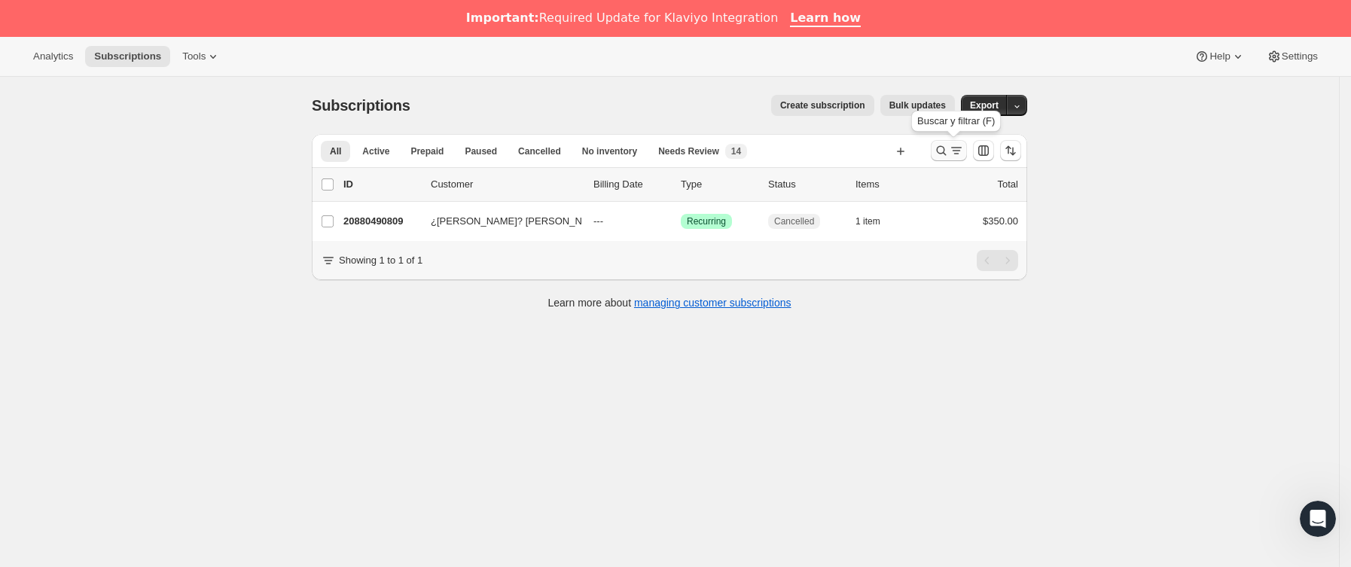
click at [964, 143] on icon "Buscar y filtrar resultados" at bounding box center [956, 150] width 15 height 15
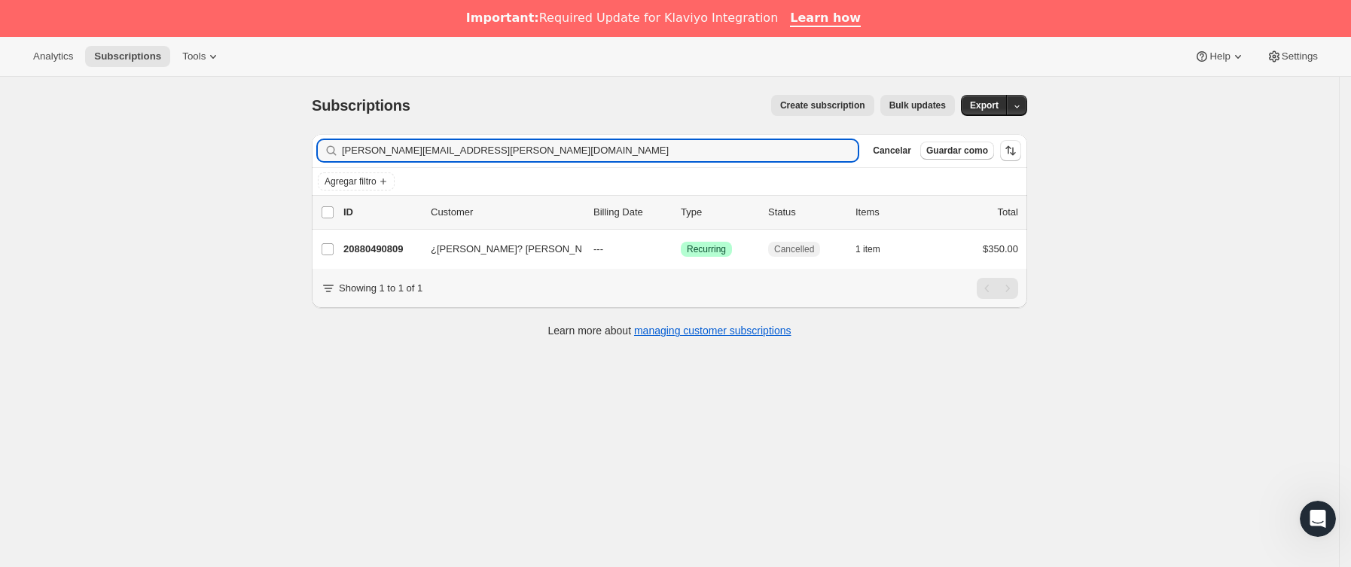
drag, startPoint x: 597, startPoint y: 158, endPoint x: 82, endPoint y: 142, distance: 515.2
click at [82, 142] on div "Subscriptions. Esta página está lista Subscriptions Create subscription Bulk up…" at bounding box center [669, 360] width 1339 height 567
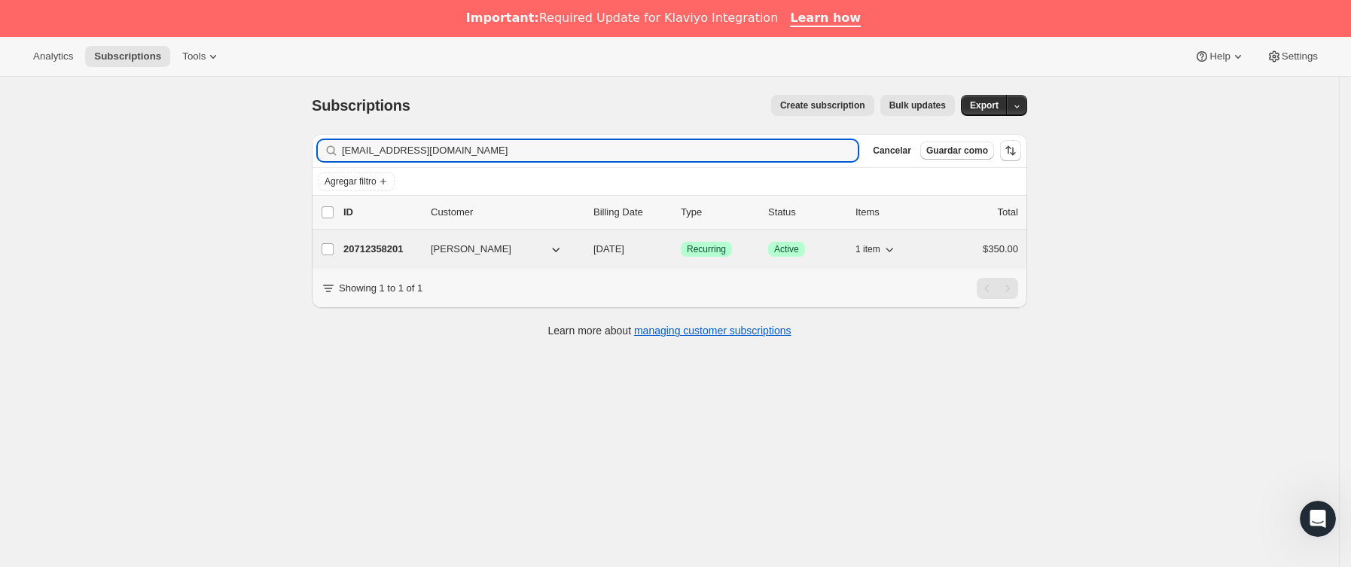
type input "[EMAIL_ADDRESS][DOMAIN_NAME]"
click at [438, 247] on span "[PERSON_NAME]" at bounding box center [471, 249] width 81 height 15
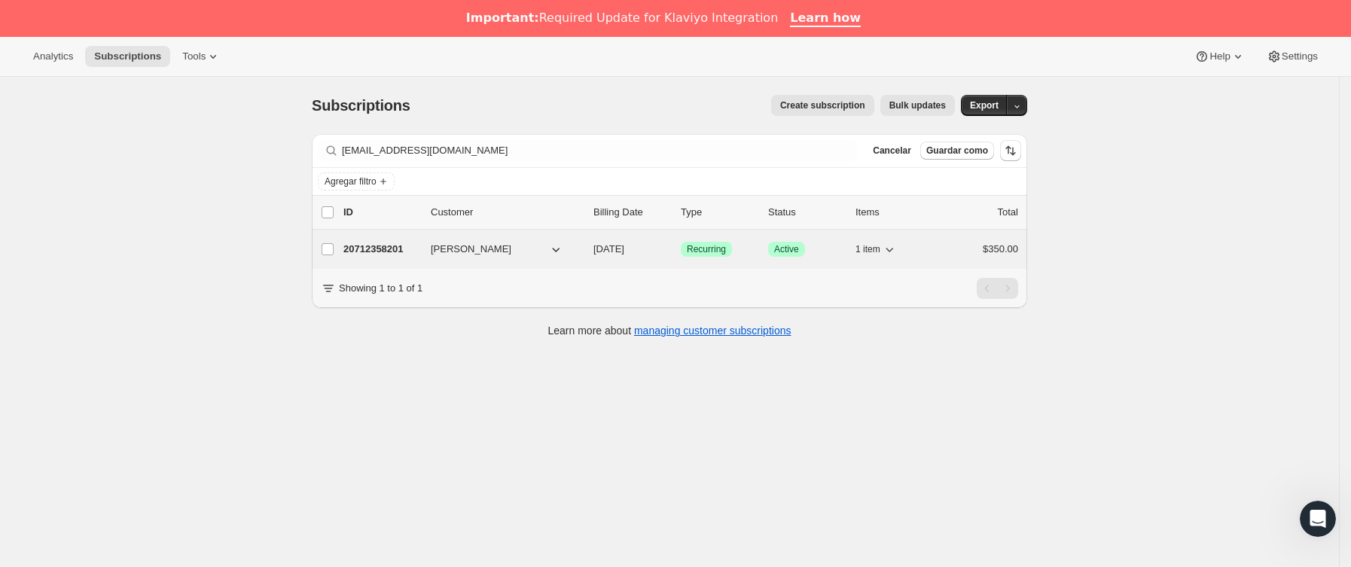
click at [398, 248] on p "20712358201" at bounding box center [380, 249] width 75 height 15
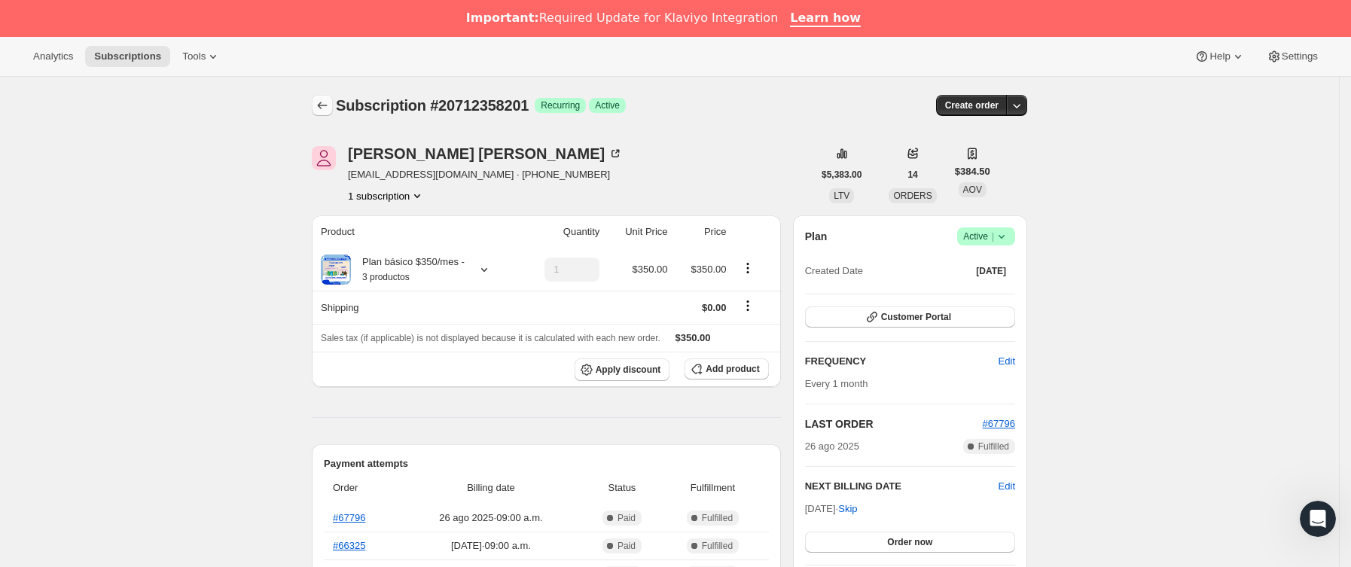
click at [325, 109] on icon "Subscriptions" at bounding box center [322, 105] width 15 height 15
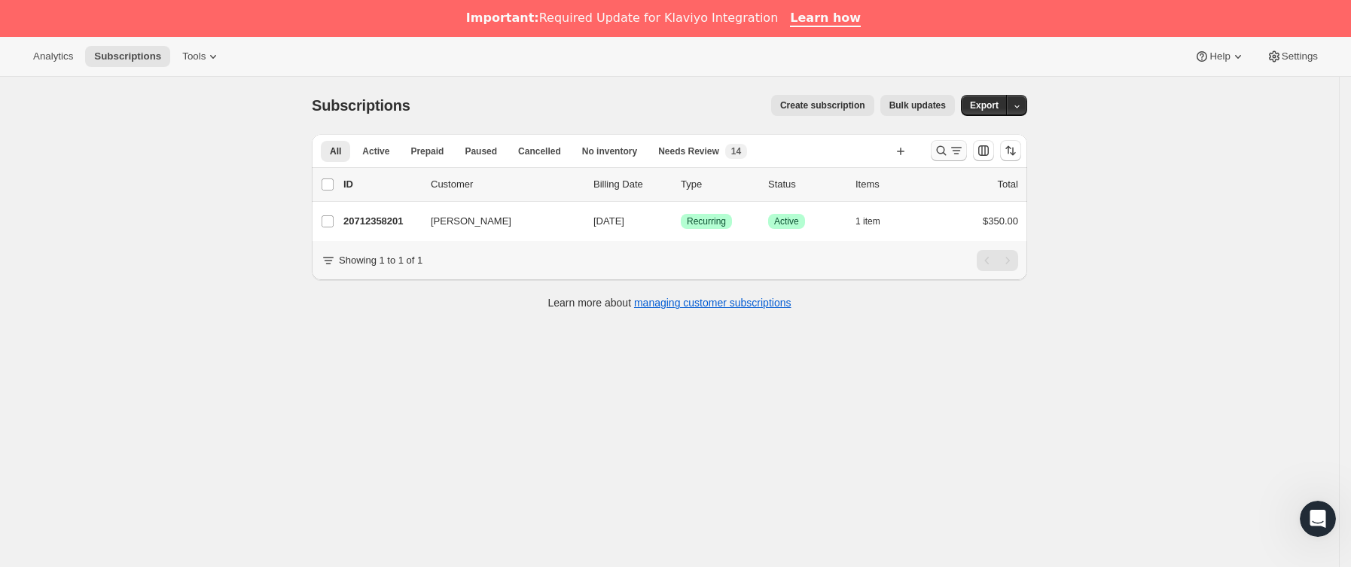
drag, startPoint x: 974, startPoint y: 152, endPoint x: 958, endPoint y: 152, distance: 15.8
click at [974, 151] on div at bounding box center [976, 151] width 102 height 30
click at [954, 152] on icon "Buscar y filtrar resultados" at bounding box center [956, 150] width 15 height 15
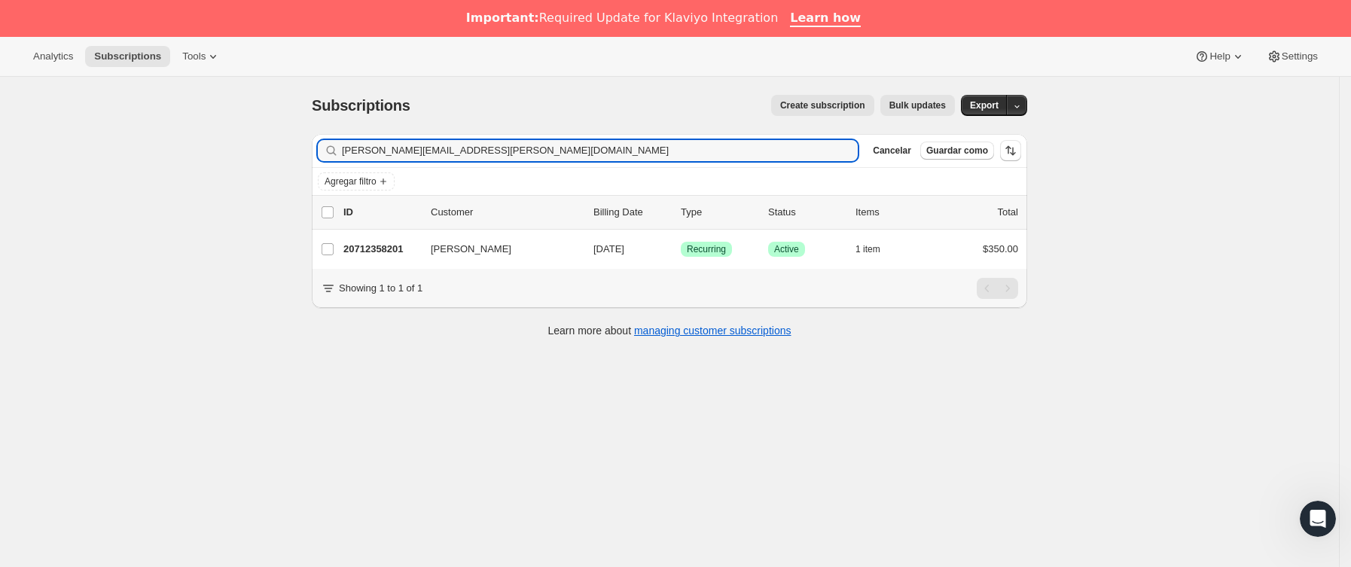
drag, startPoint x: 556, startPoint y: 154, endPoint x: 133, endPoint y: 154, distance: 422.4
click at [136, 154] on div "Subscriptions. Esta página está lista Subscriptions Create subscription Bulk up…" at bounding box center [669, 360] width 1339 height 567
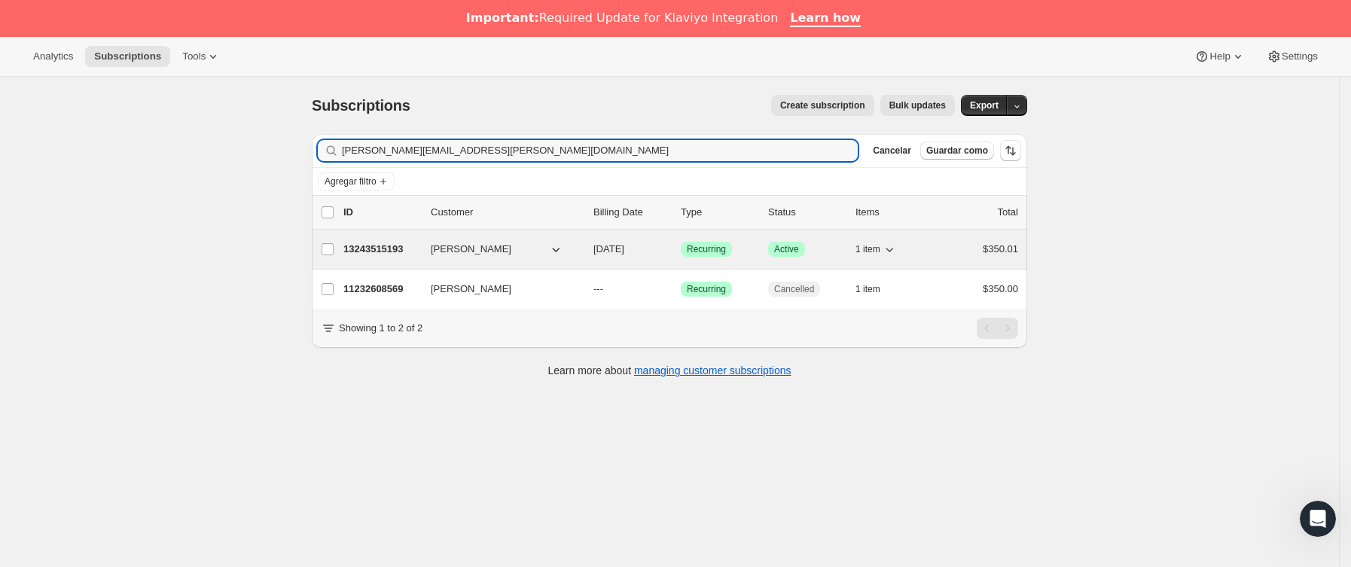
type input "[PERSON_NAME][EMAIL_ADDRESS][PERSON_NAME][DOMAIN_NAME]"
click at [403, 257] on p "13243515193" at bounding box center [380, 249] width 75 height 15
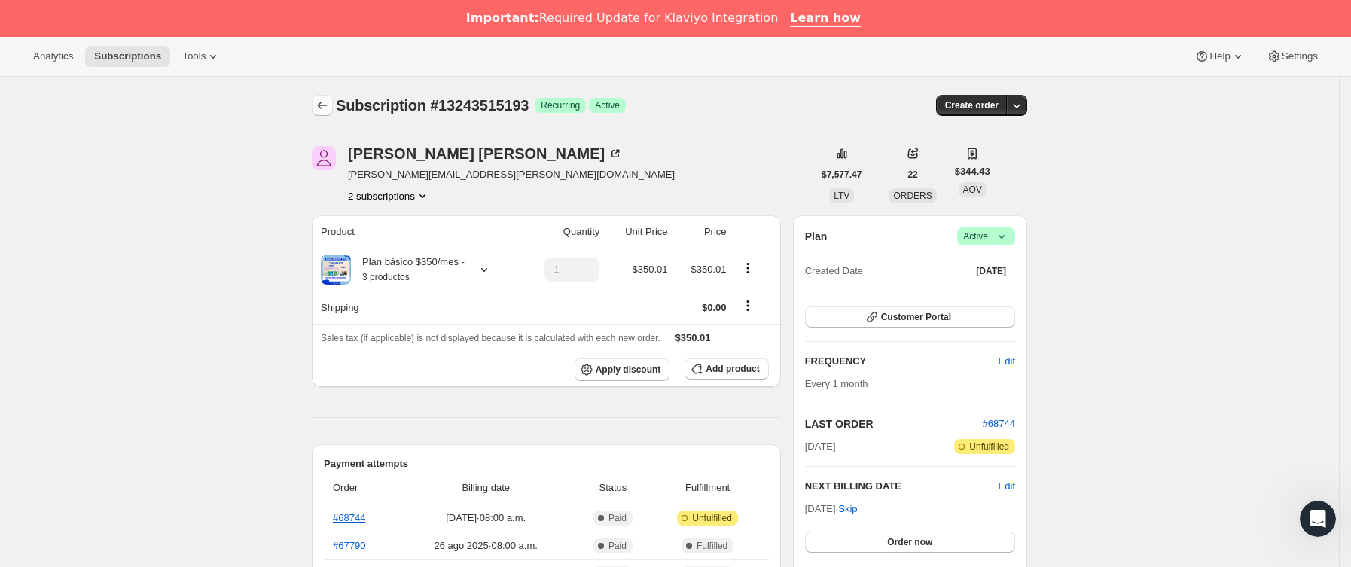
click at [325, 109] on icon "Subscriptions" at bounding box center [322, 105] width 15 height 15
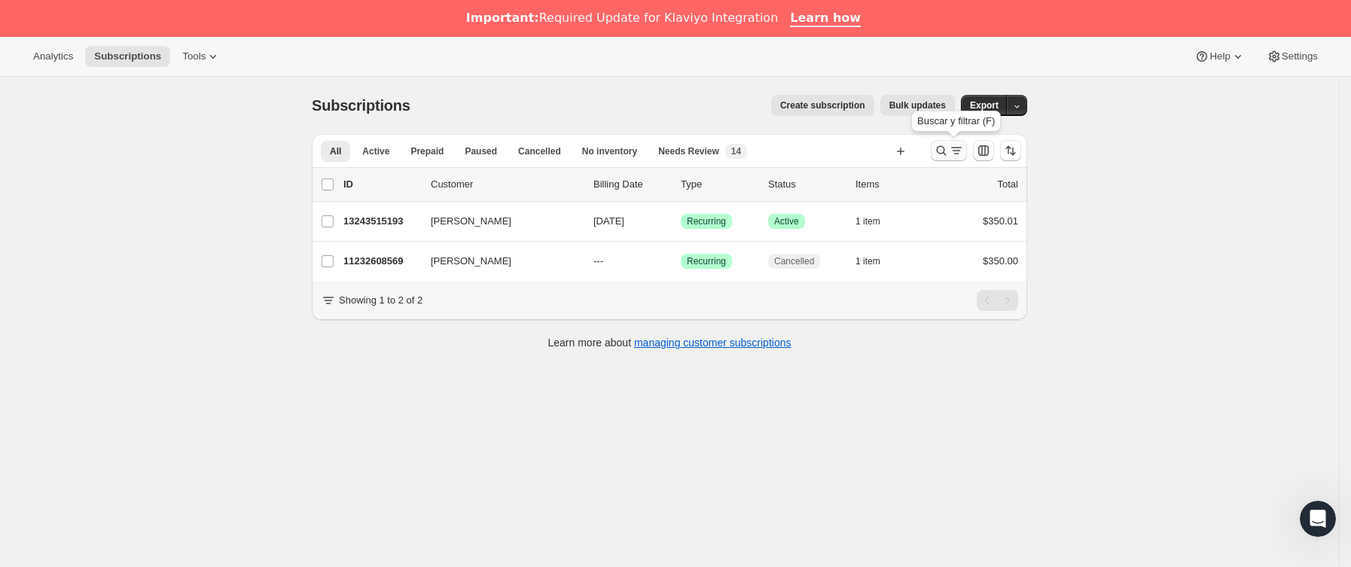
click at [940, 149] on icon "Buscar y filtrar resultados" at bounding box center [941, 150] width 15 height 15
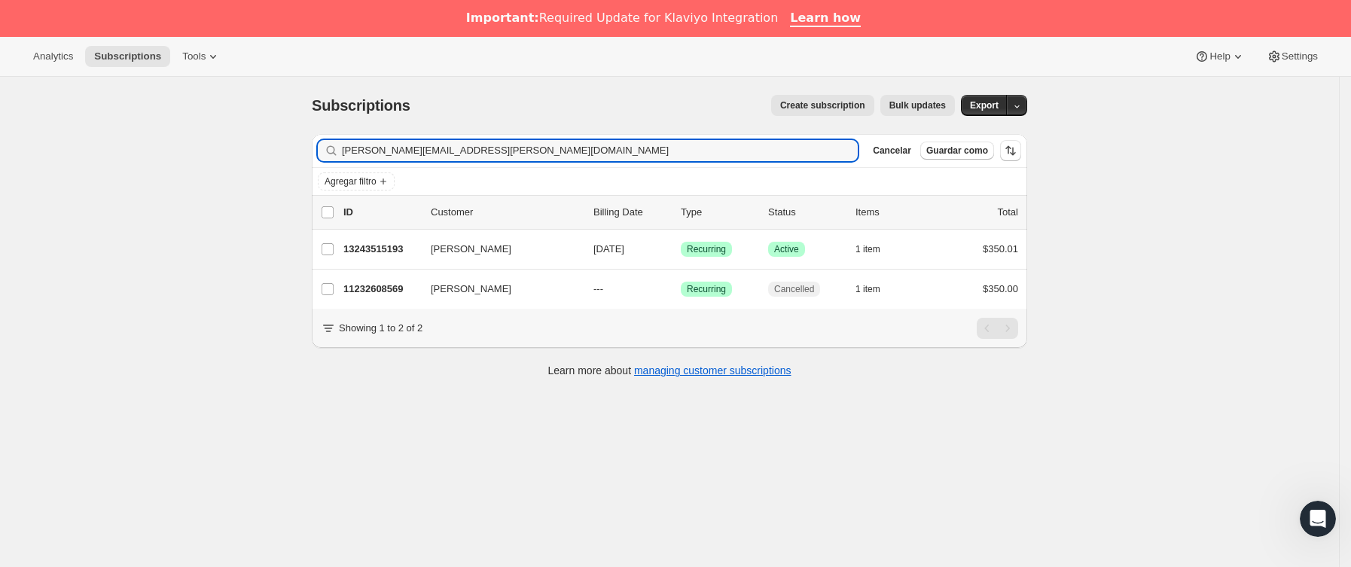
drag, startPoint x: 504, startPoint y: 148, endPoint x: 167, endPoint y: 148, distance: 337.3
click at [167, 148] on div "Subscriptions. Esta página está lista Subscriptions Create subscription Bulk up…" at bounding box center [669, 360] width 1339 height 567
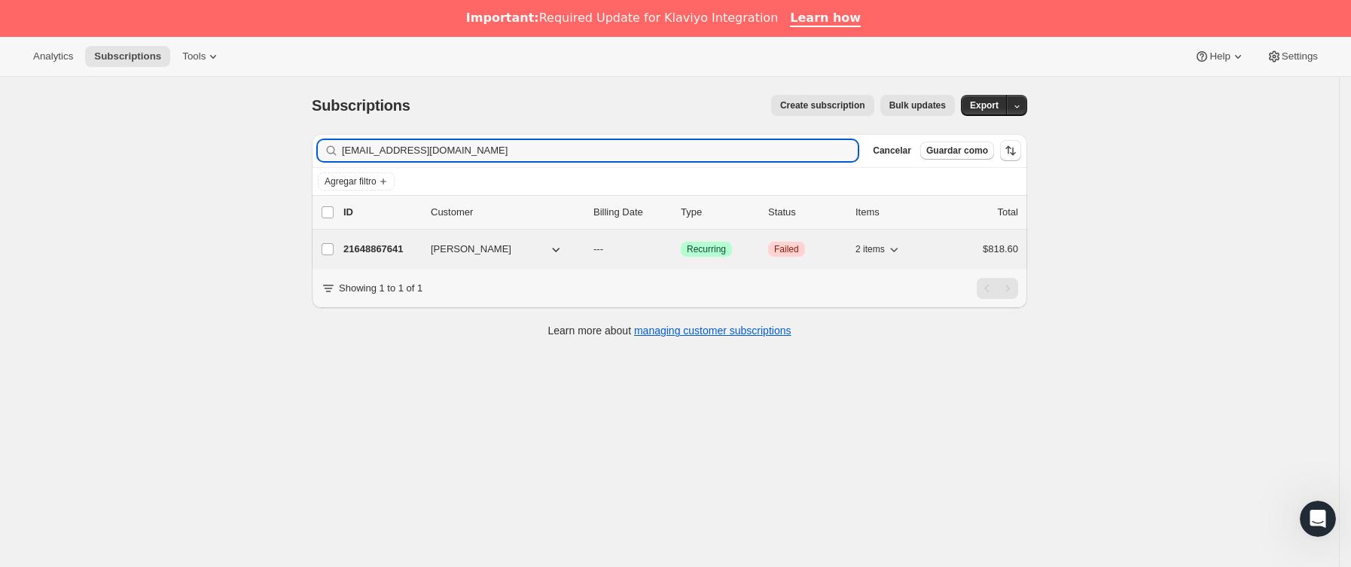
type input "[EMAIL_ADDRESS][DOMAIN_NAME]"
click at [411, 254] on p "21648867641" at bounding box center [380, 249] width 75 height 15
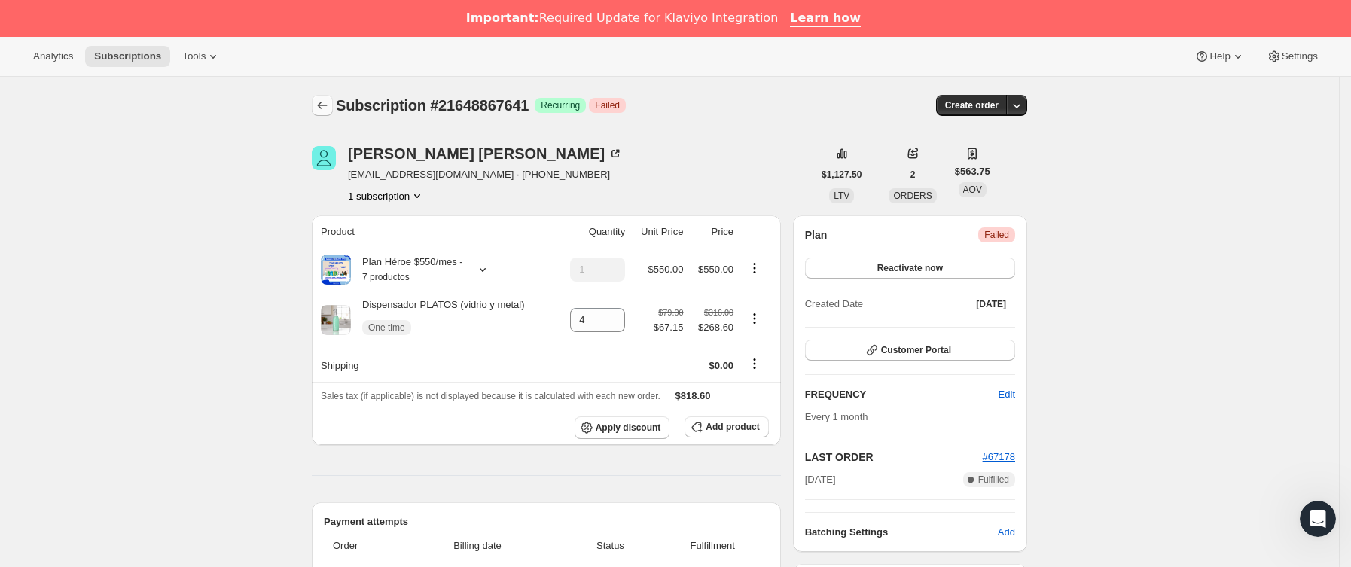
click at [328, 98] on div "Subscription #21648867641. Esta página está lista Subscription #21648867641 Log…" at bounding box center [669, 105] width 715 height 57
click at [328, 99] on icon "Subscriptions" at bounding box center [322, 105] width 15 height 15
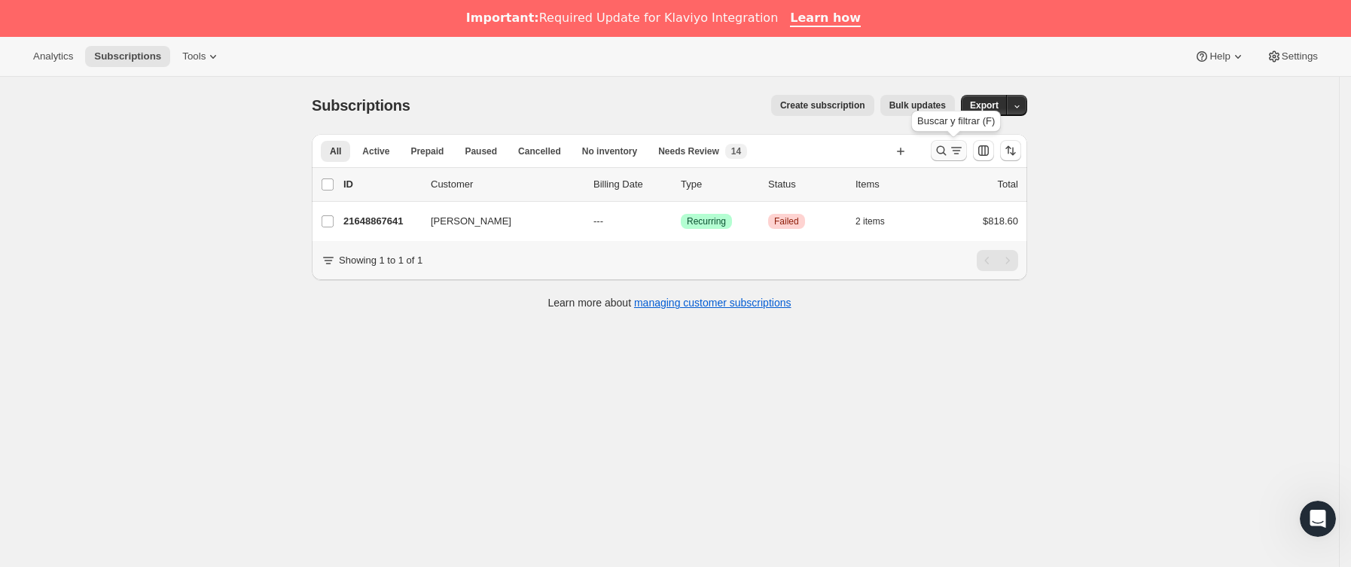
click at [958, 152] on icon "Buscar y filtrar resultados" at bounding box center [956, 150] width 15 height 15
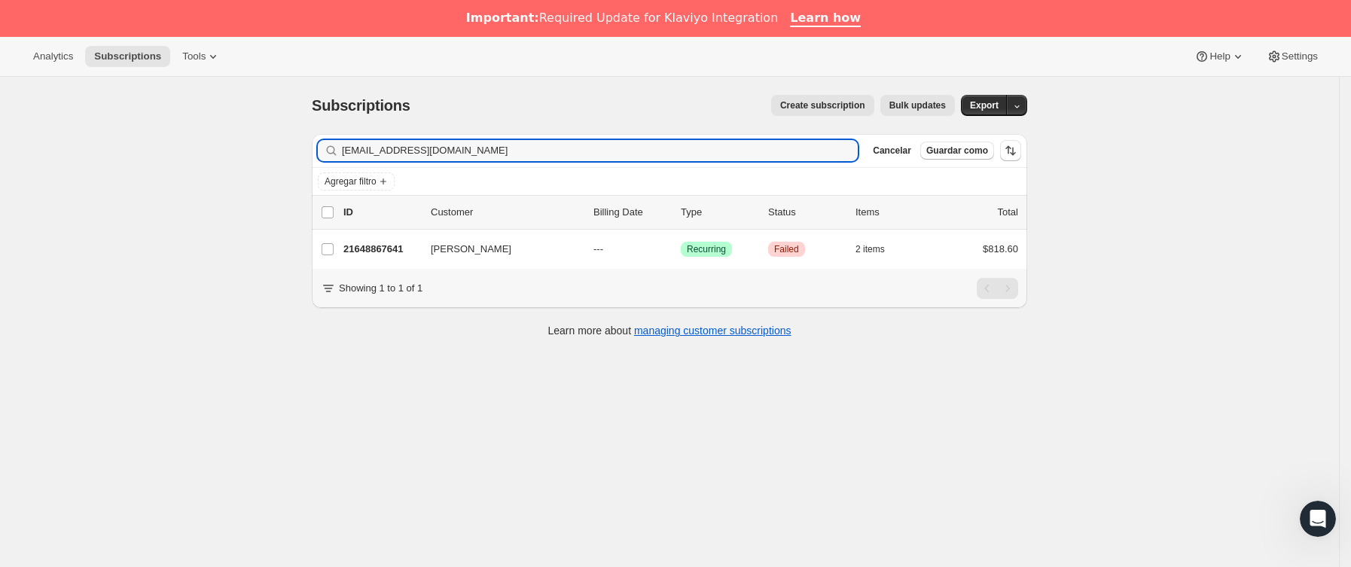
drag, startPoint x: 594, startPoint y: 161, endPoint x: 80, endPoint y: 177, distance: 514.5
click at [44, 163] on div "Subscriptions. Esta página está lista Subscriptions Create subscription Bulk up…" at bounding box center [669, 360] width 1339 height 567
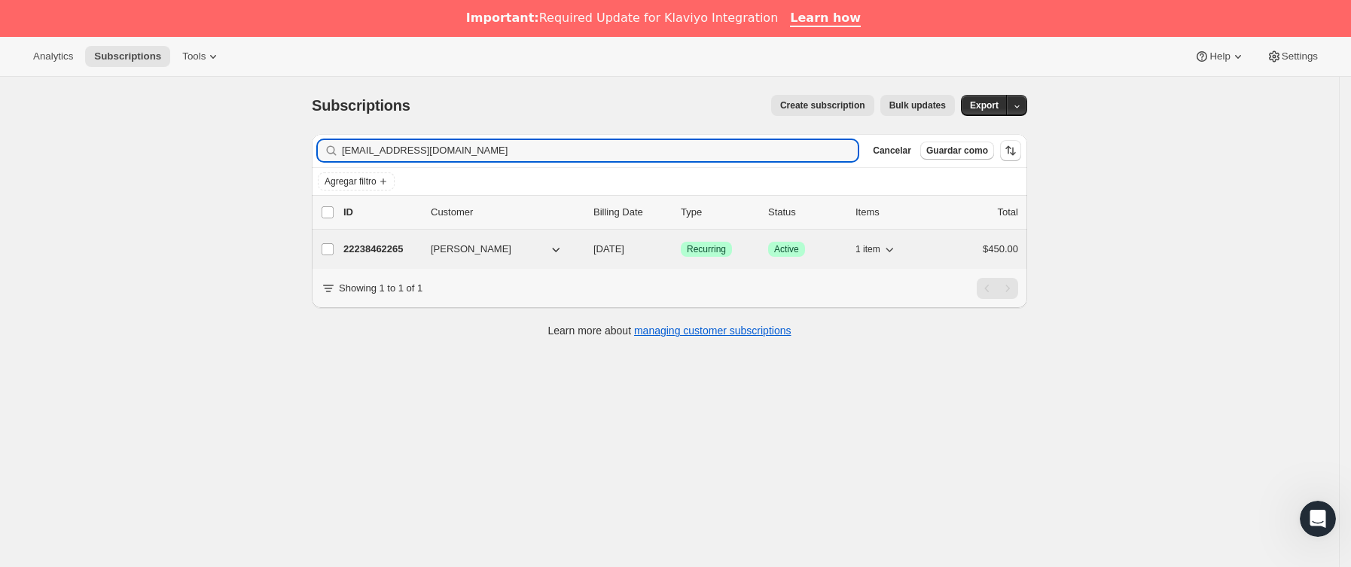
type input "[EMAIL_ADDRESS][DOMAIN_NAME]"
click at [373, 257] on p "22238462265" at bounding box center [380, 249] width 75 height 15
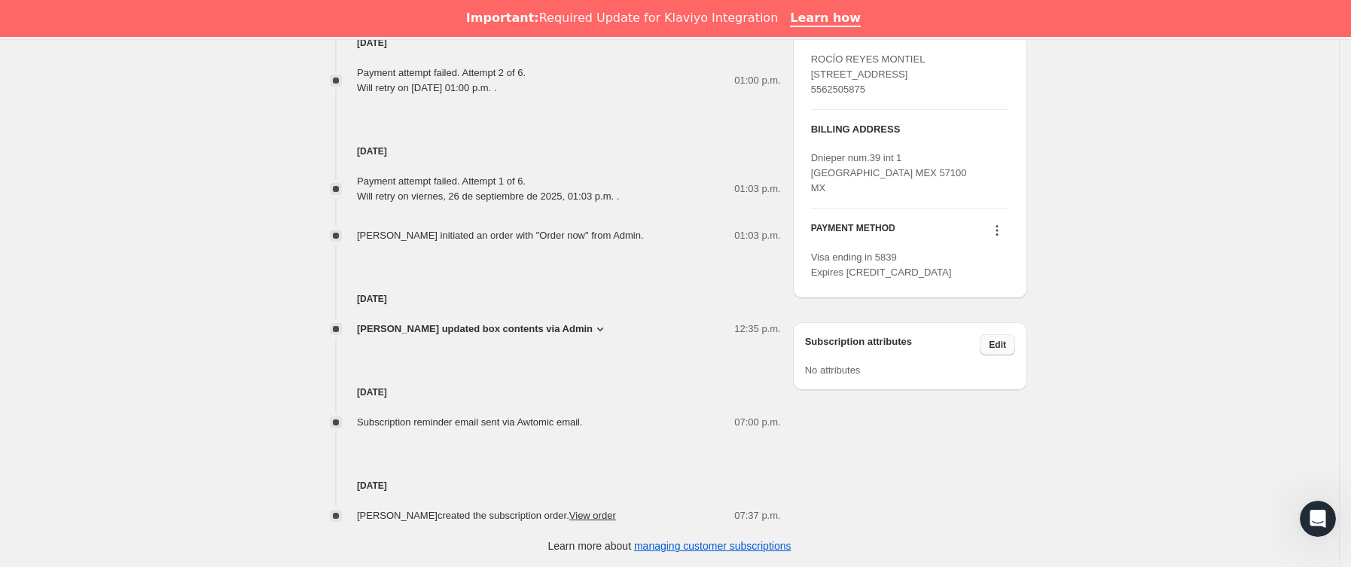
scroll to position [829, 0]
click at [998, 236] on icon at bounding box center [996, 228] width 15 height 15
click at [998, 299] on span "Send link to update card" at bounding box center [1001, 304] width 105 height 11
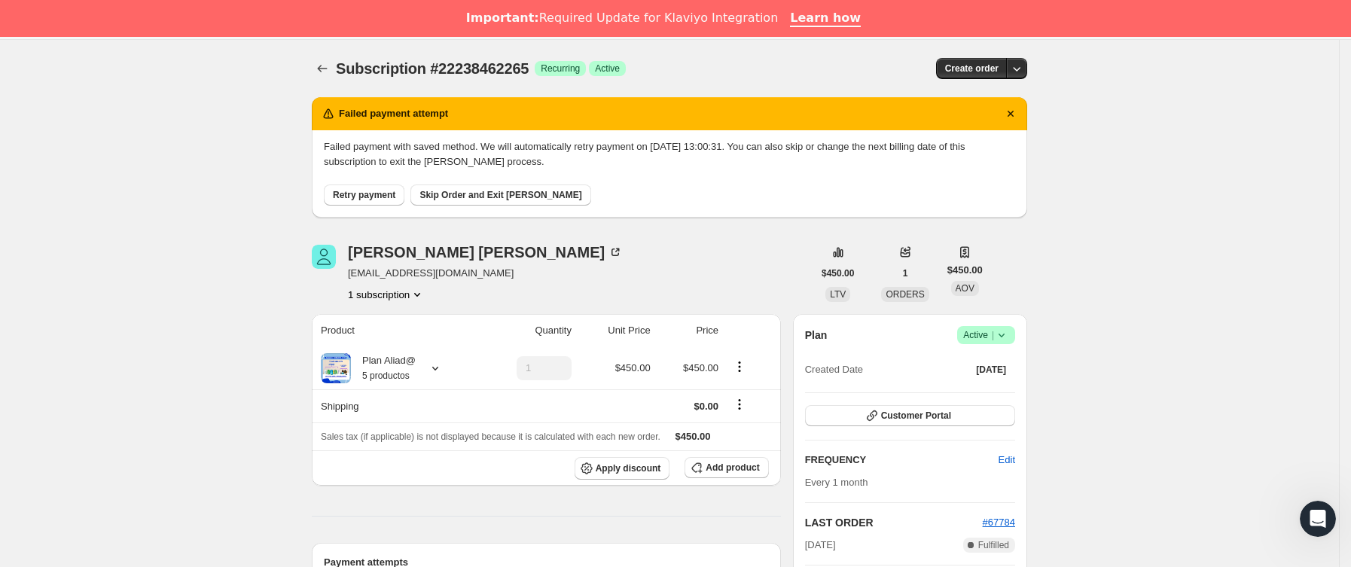
scroll to position [791, 0]
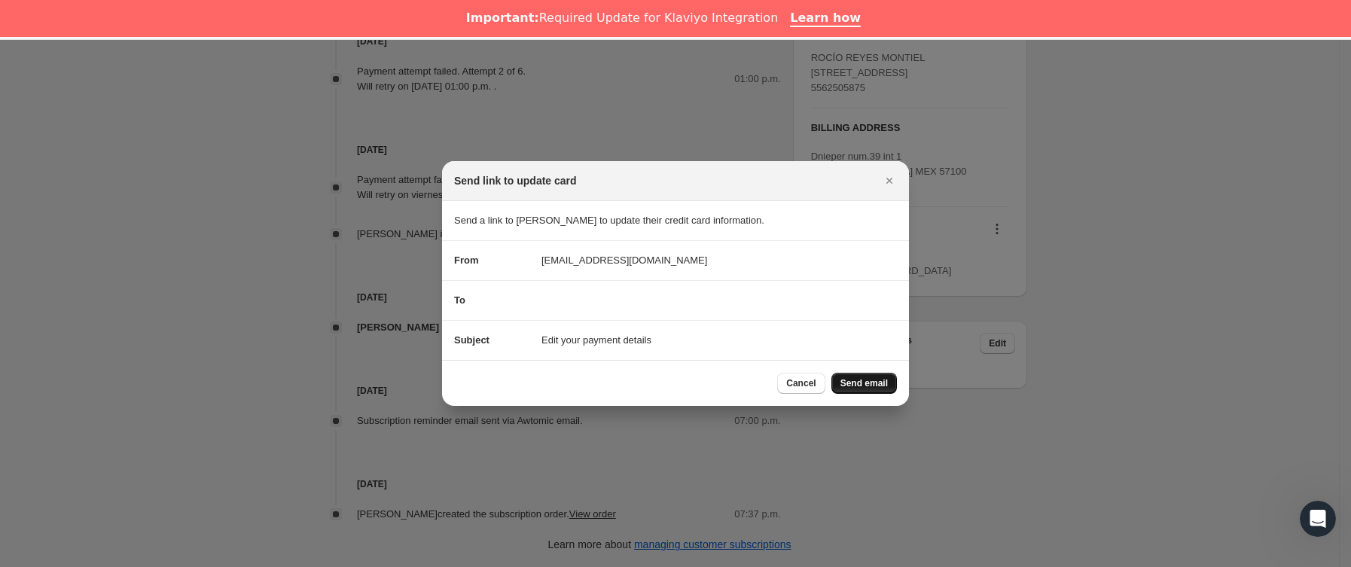
click at [861, 373] on button "Send email" at bounding box center [864, 383] width 66 height 21
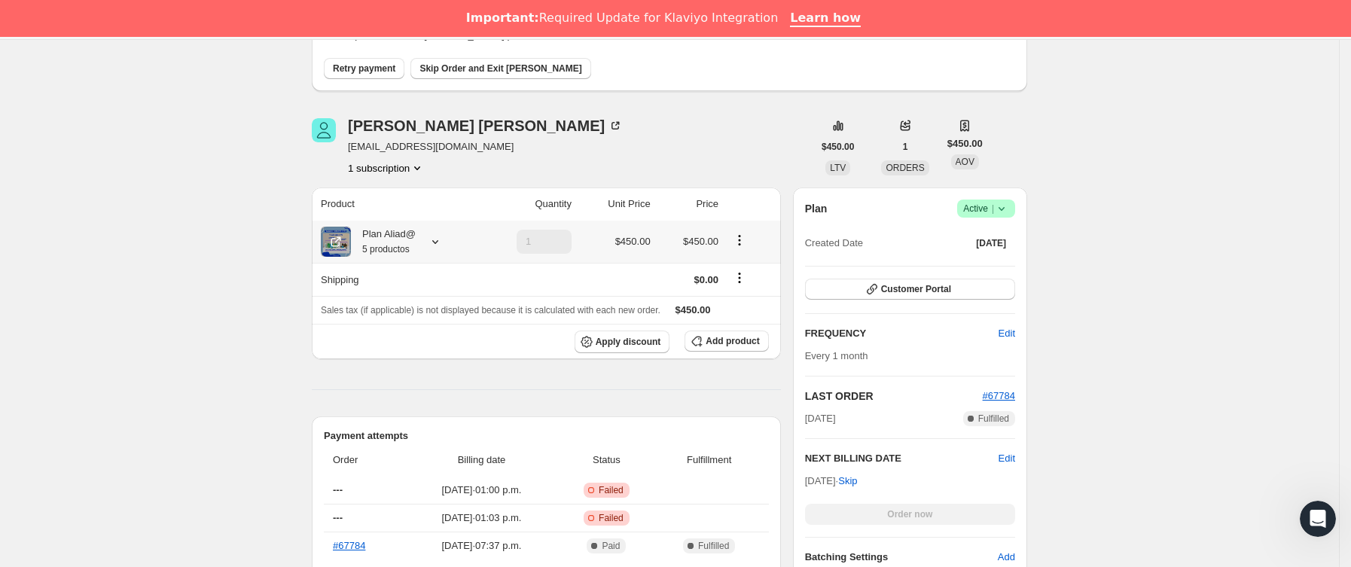
scroll to position [0, 0]
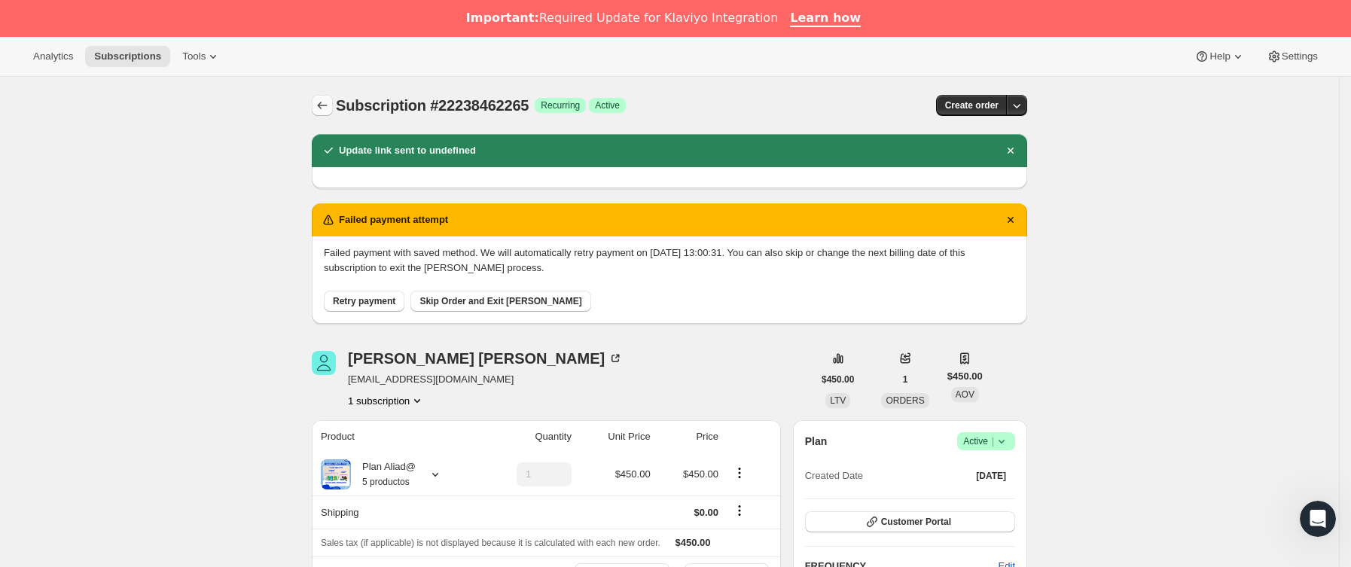
click at [328, 105] on icon "Subscriptions" at bounding box center [322, 105] width 15 height 15
